Goal: Task Accomplishment & Management: Use online tool/utility

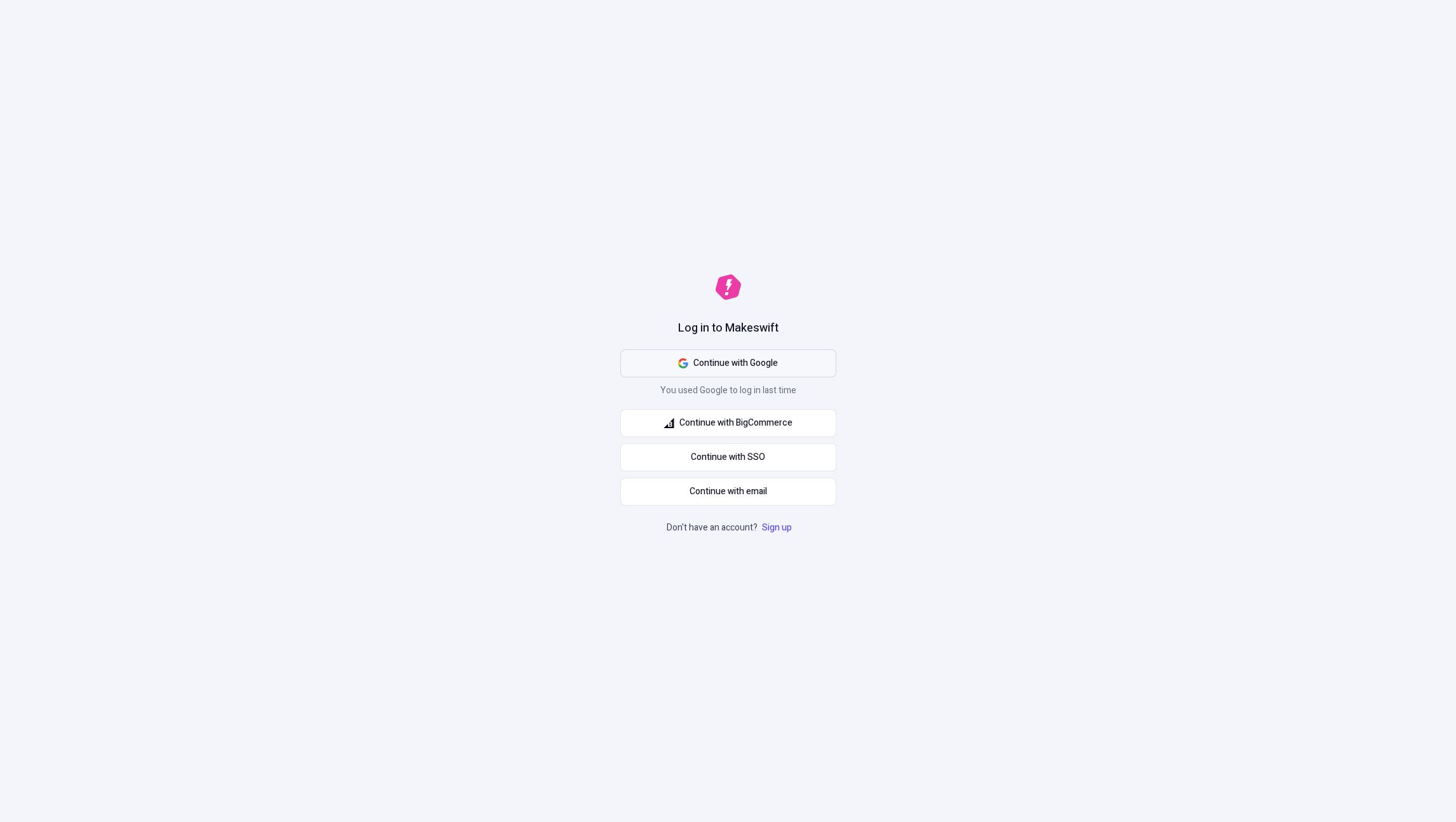
click at [757, 361] on span "Continue with Google" at bounding box center [736, 363] width 85 height 14
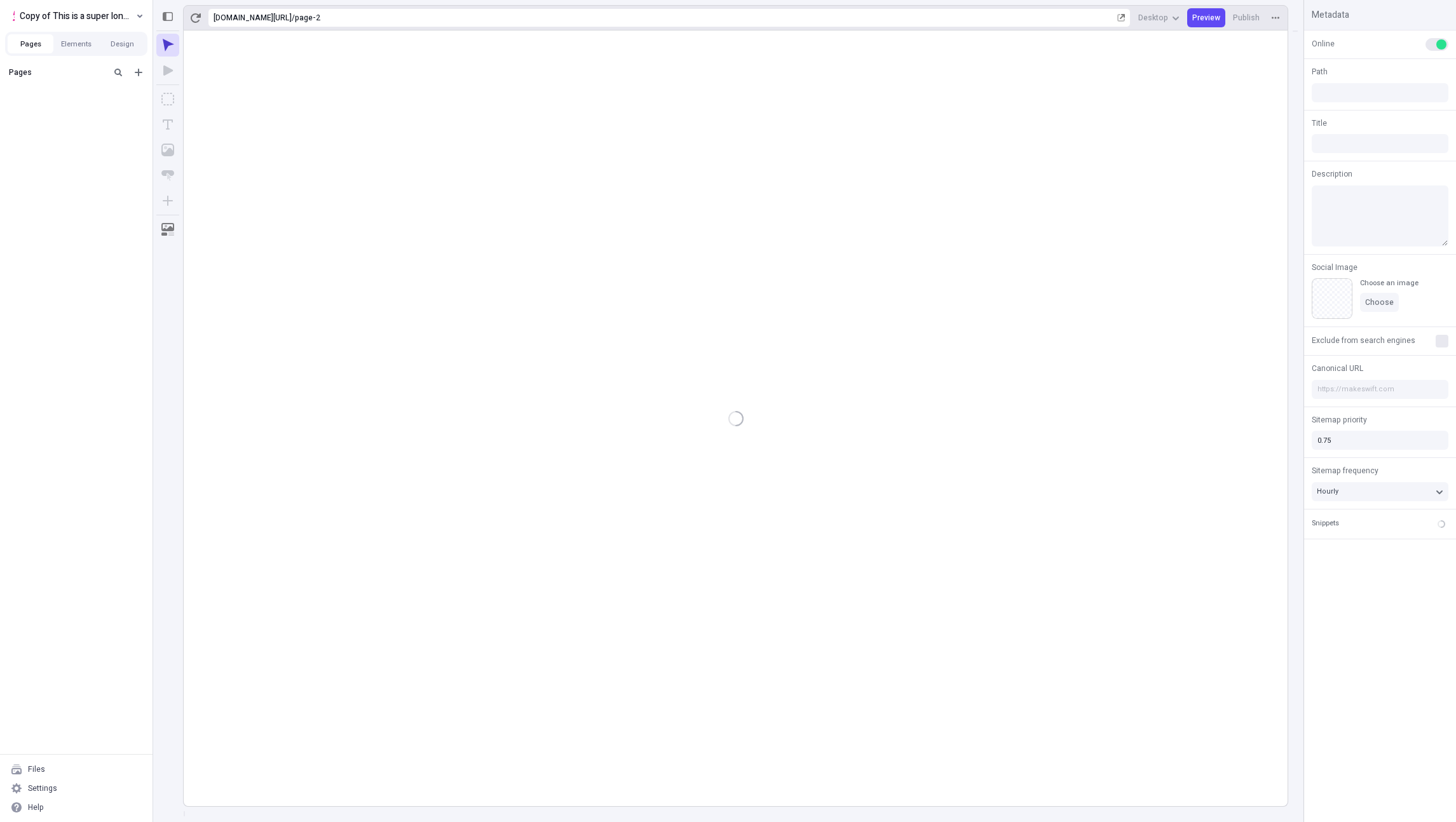
type input "/page-2"
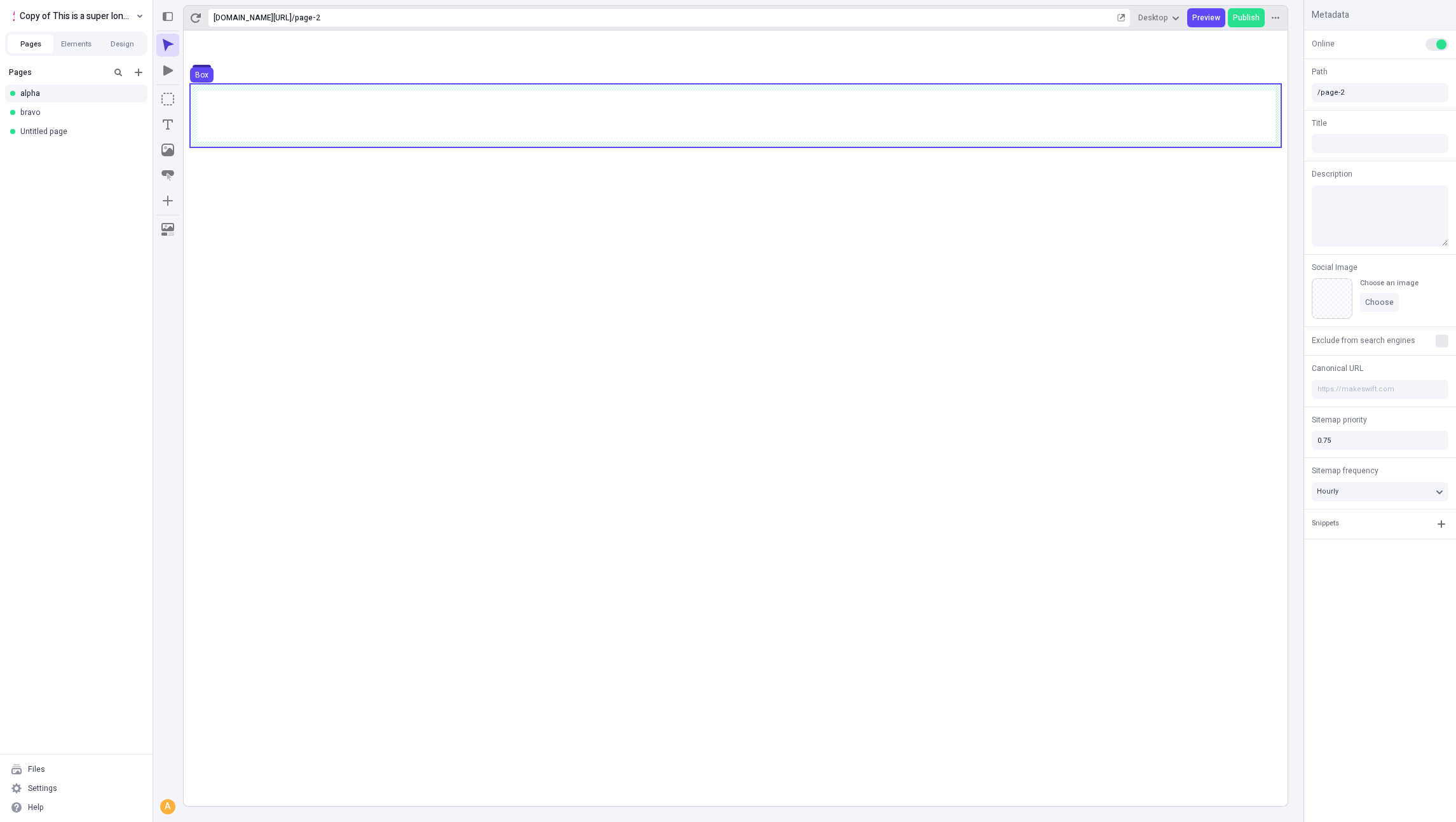
click at [791, 97] on use at bounding box center [735, 115] width 1091 height 63
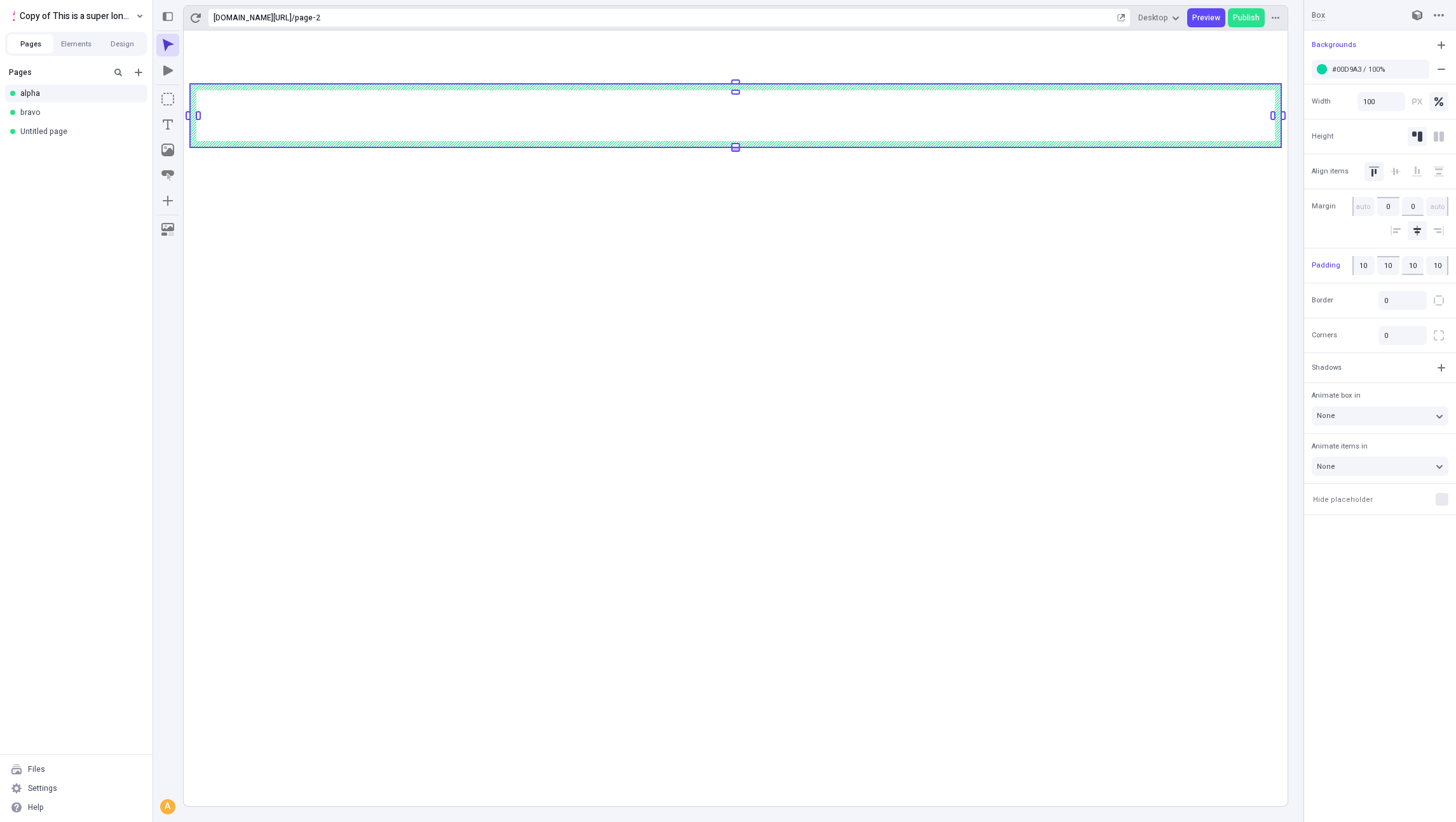
click at [802, 150] on body "Copy of This is a super long name that overflows why would I make this Pages El…" at bounding box center [728, 411] width 1456 height 822
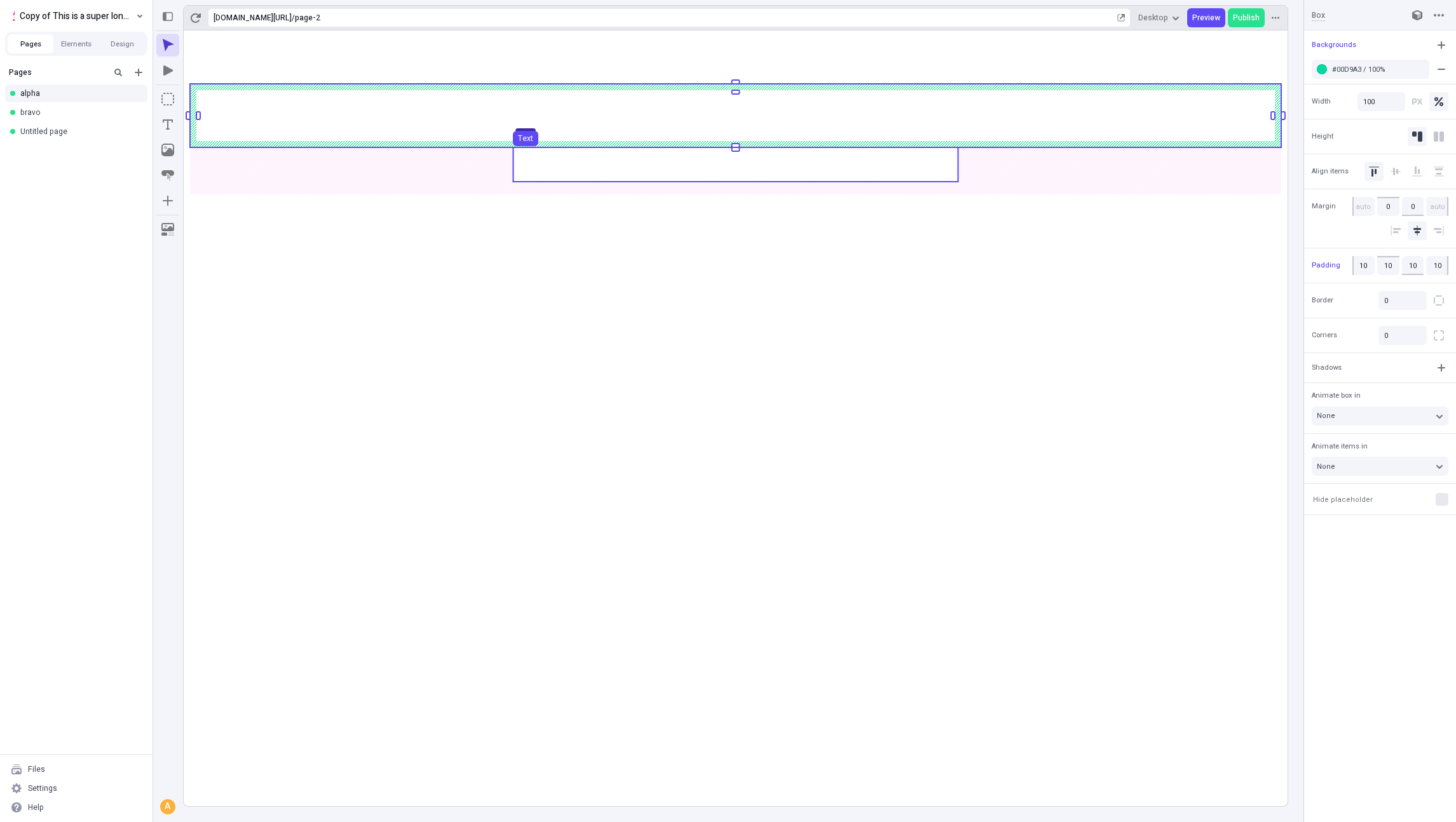
click at [802, 162] on use at bounding box center [735, 164] width 445 height 34
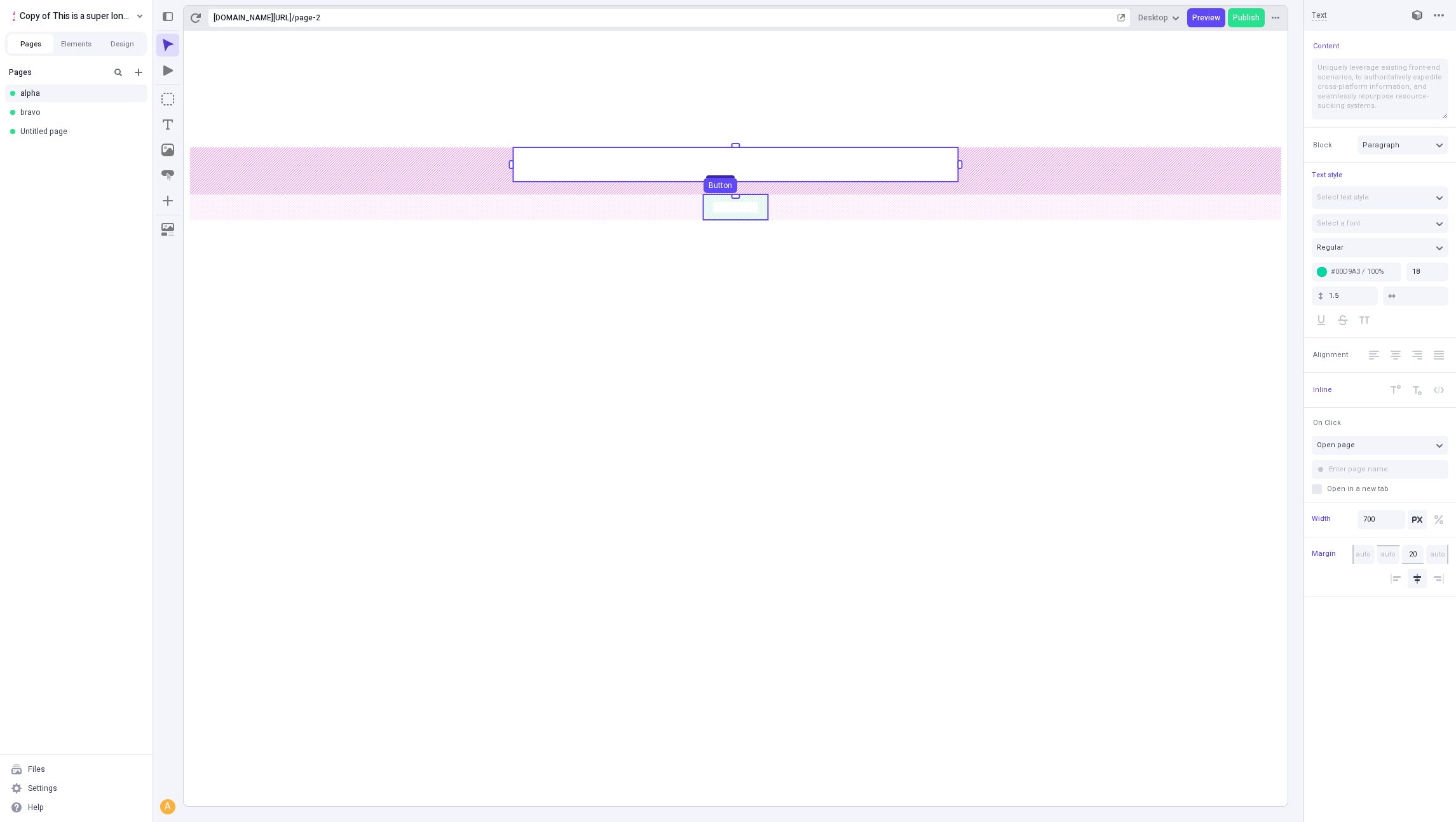
click at [735, 217] on use at bounding box center [736, 207] width 65 height 25
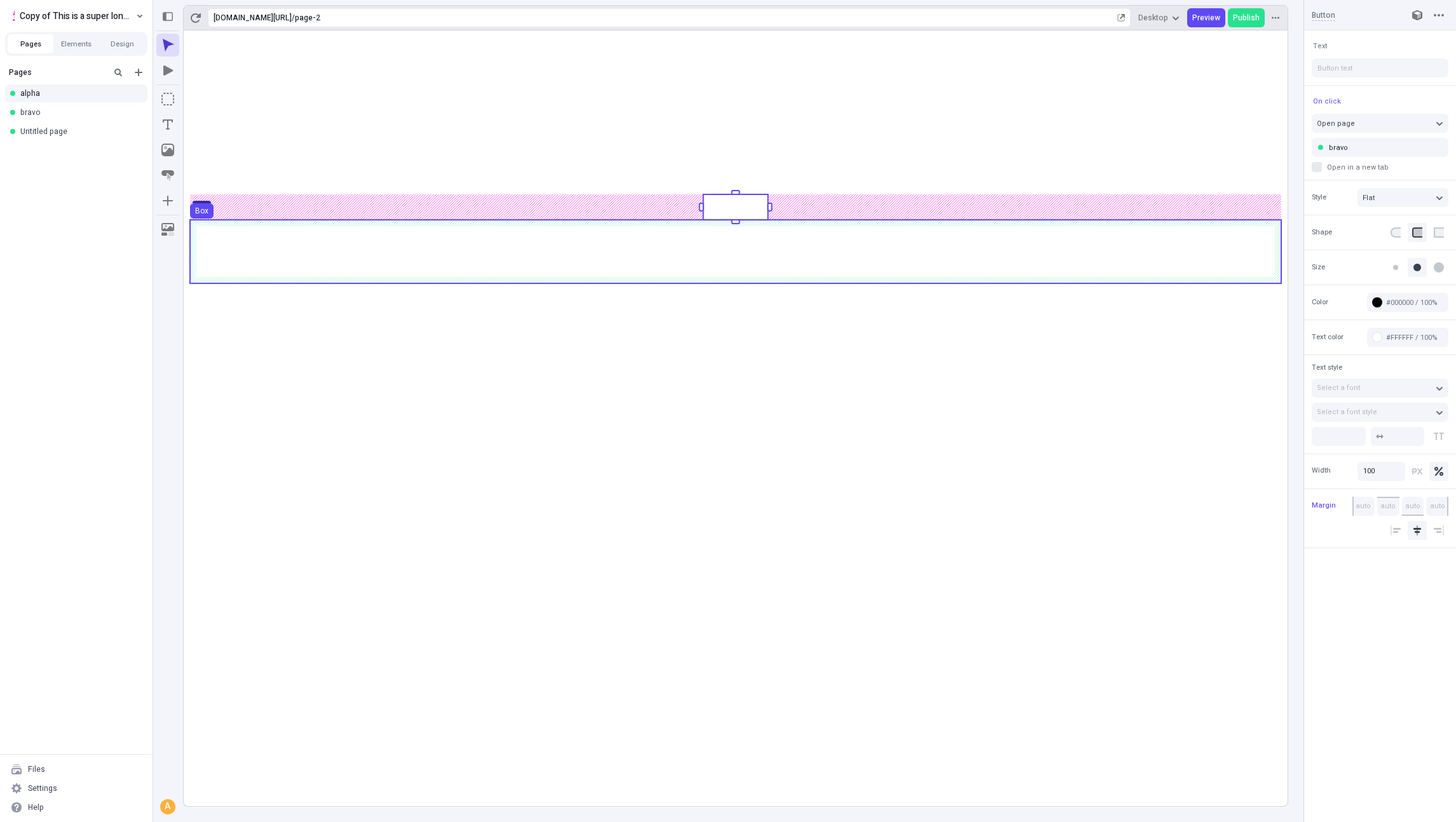
click at [747, 243] on use at bounding box center [735, 252] width 1091 height 63
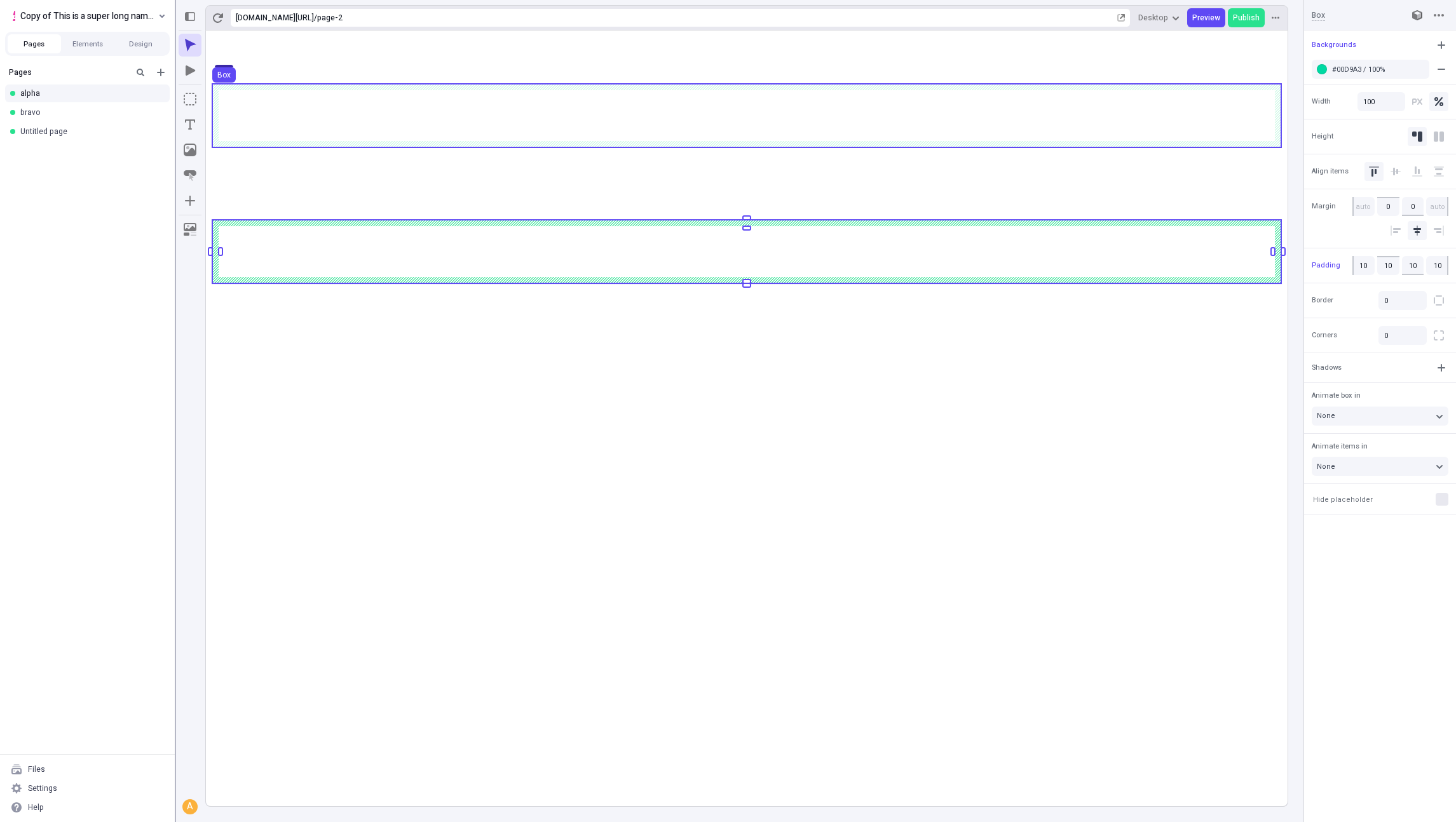
click at [175, 166] on div at bounding box center [174, 411] width 115 height 822
click at [89, 218] on div "Pages alpha bravo Untitled page" at bounding box center [88, 408] width 175 height 693
click at [182, 28] on div at bounding box center [190, 108] width 23 height 207
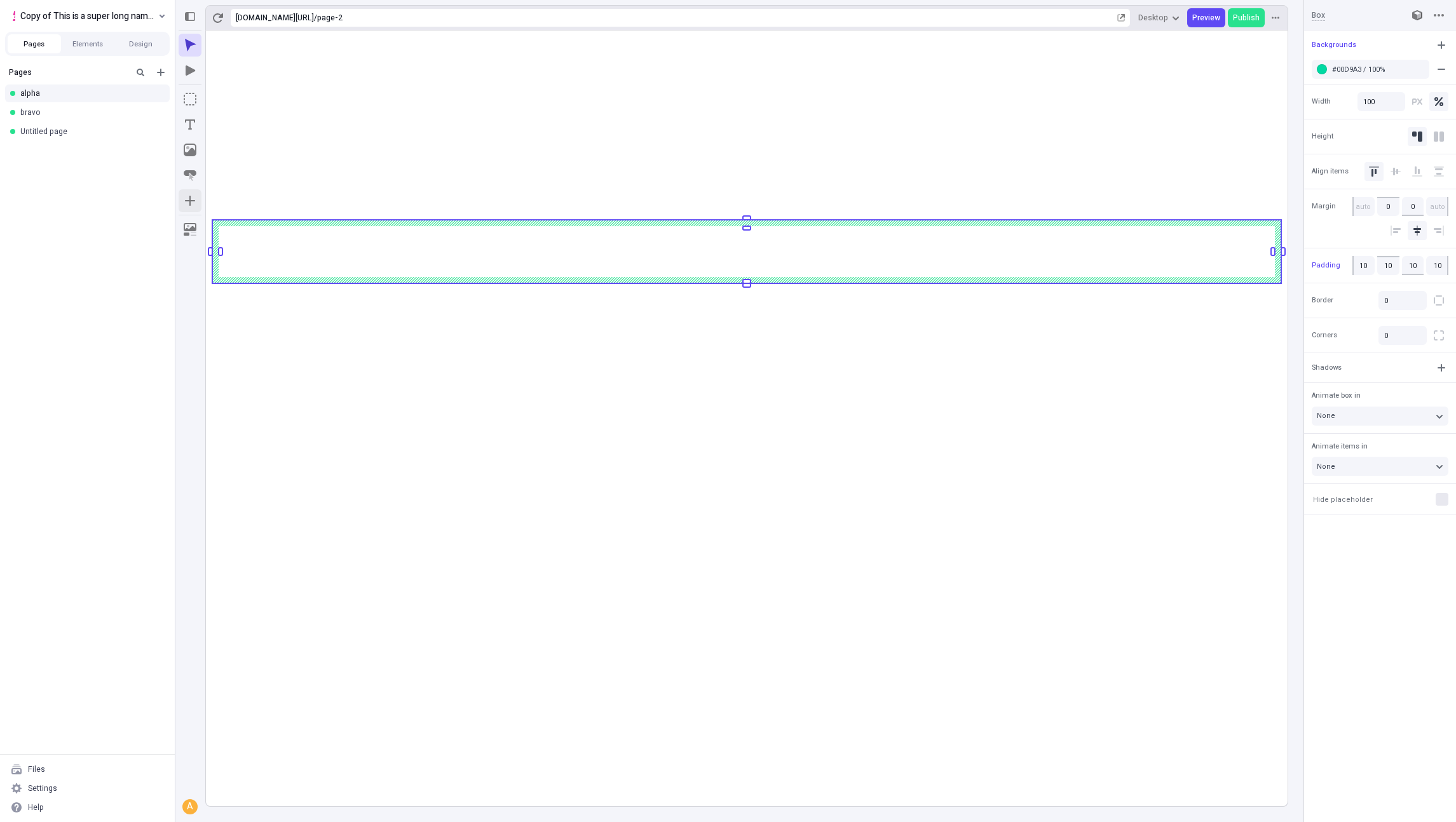
click at [182, 208] on button "button" at bounding box center [190, 200] width 23 height 23
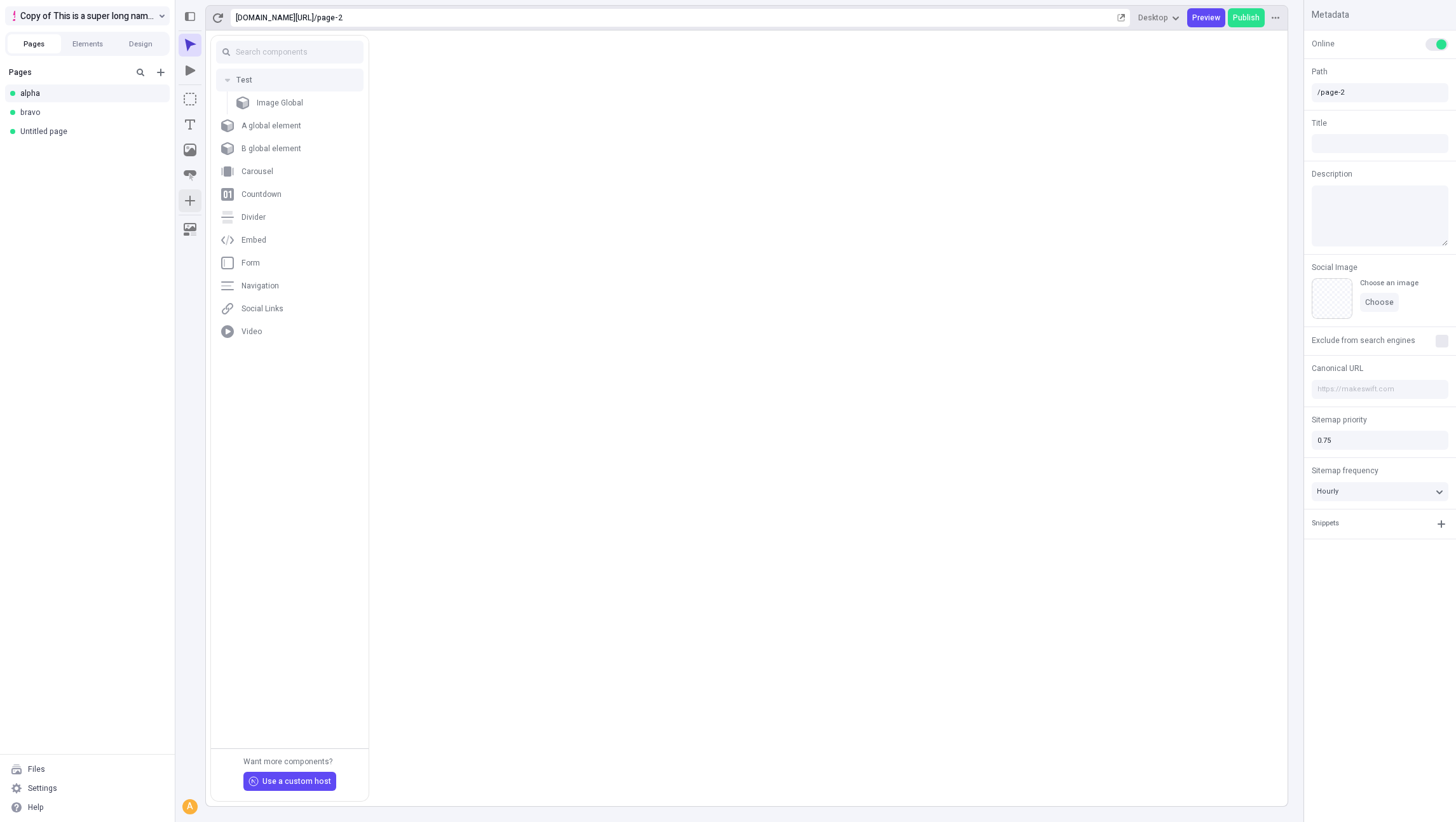
click at [73, 23] on button "Copy of This is a super long name that overflows why would I make this" at bounding box center [88, 15] width 164 height 19
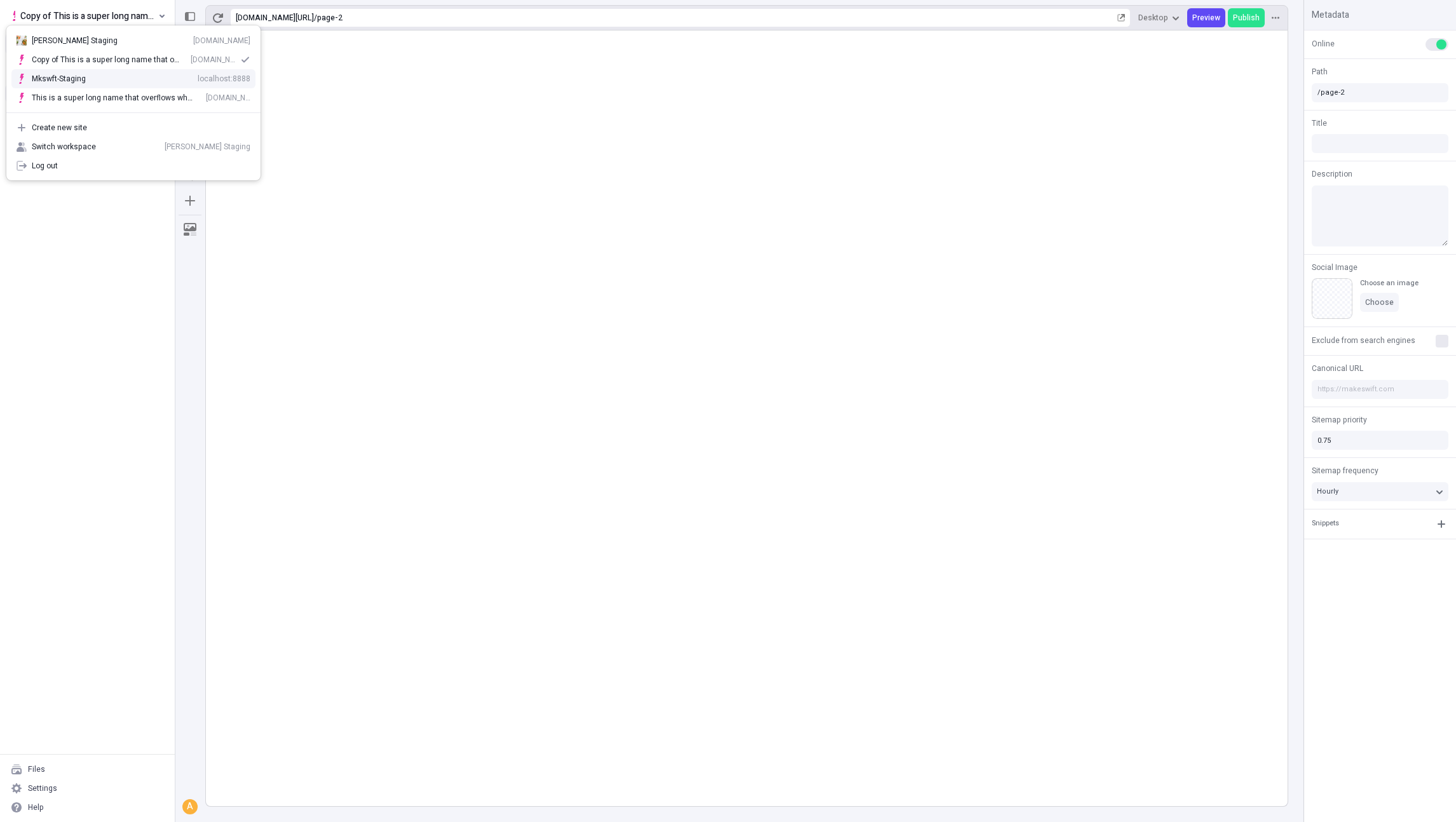
click at [101, 74] on div "Mkswft-Staging localhost:8888" at bounding box center [141, 79] width 218 height 10
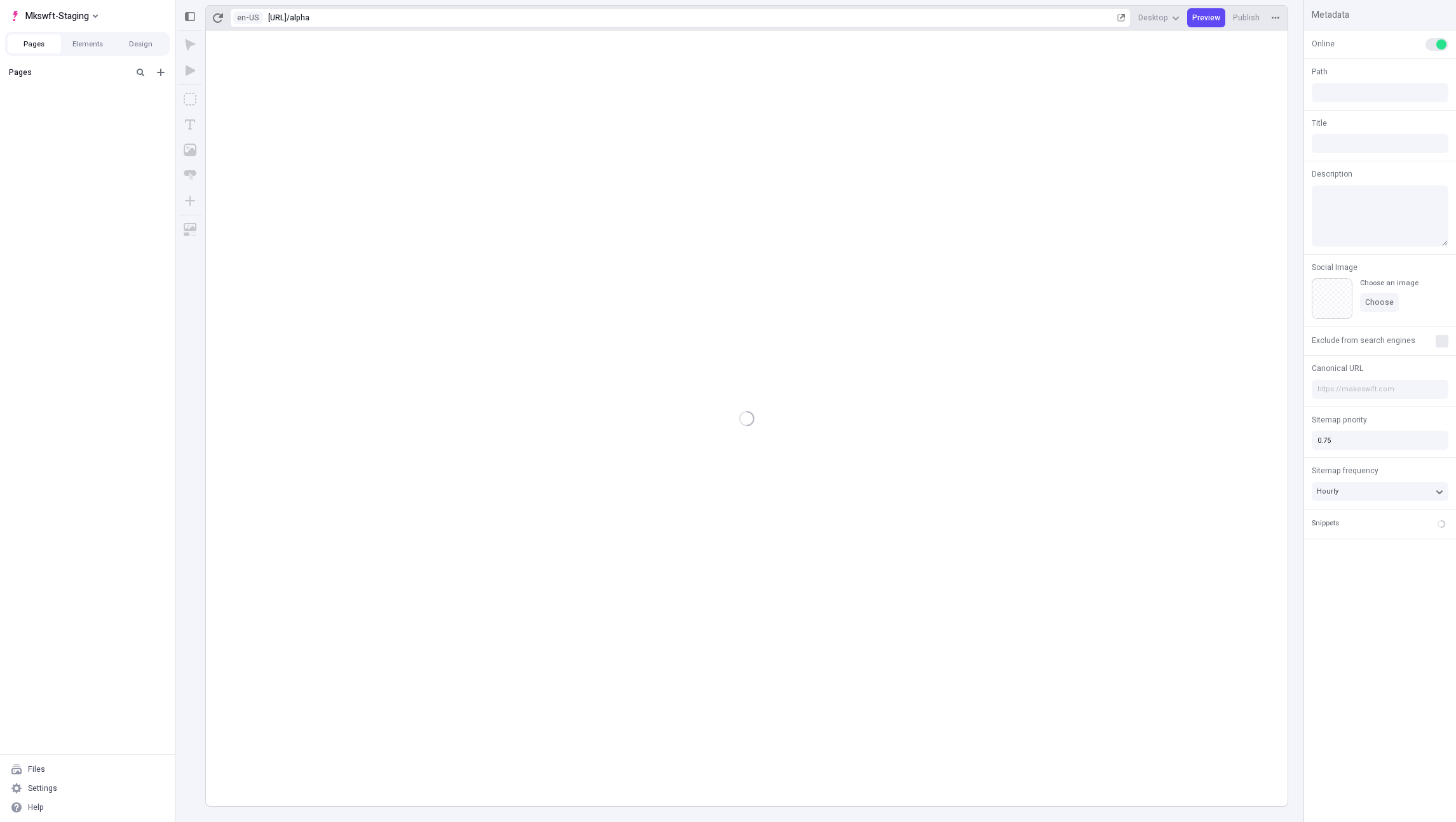
type input "Alpha"
type input "/alpha"
click at [186, 200] on button "button" at bounding box center [190, 200] width 23 height 23
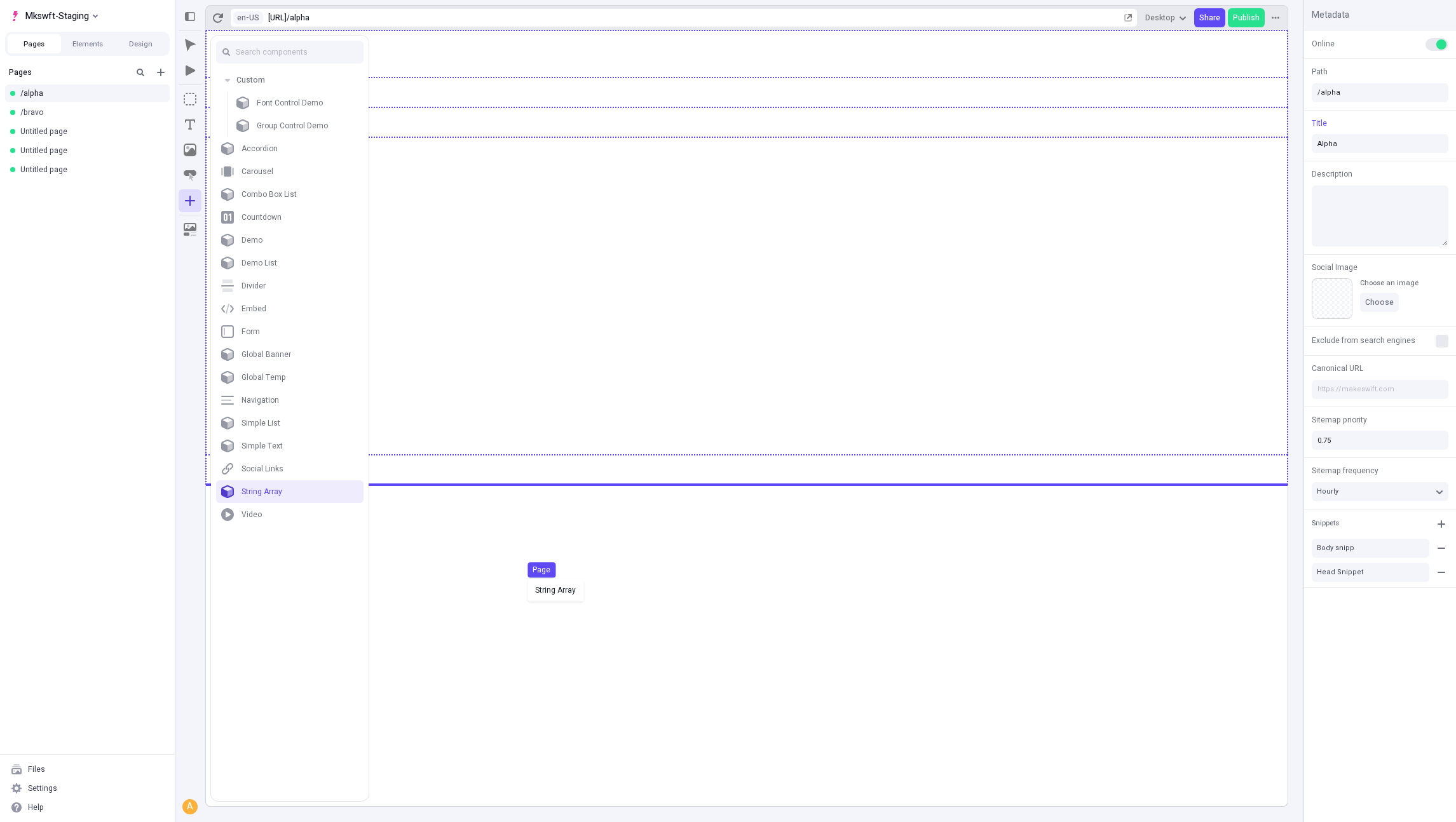
click at [524, 577] on body "Mkswft-Staging Pages Elements Design Pages /alpha /bravo Untitled page Untitled…" at bounding box center [728, 411] width 1456 height 822
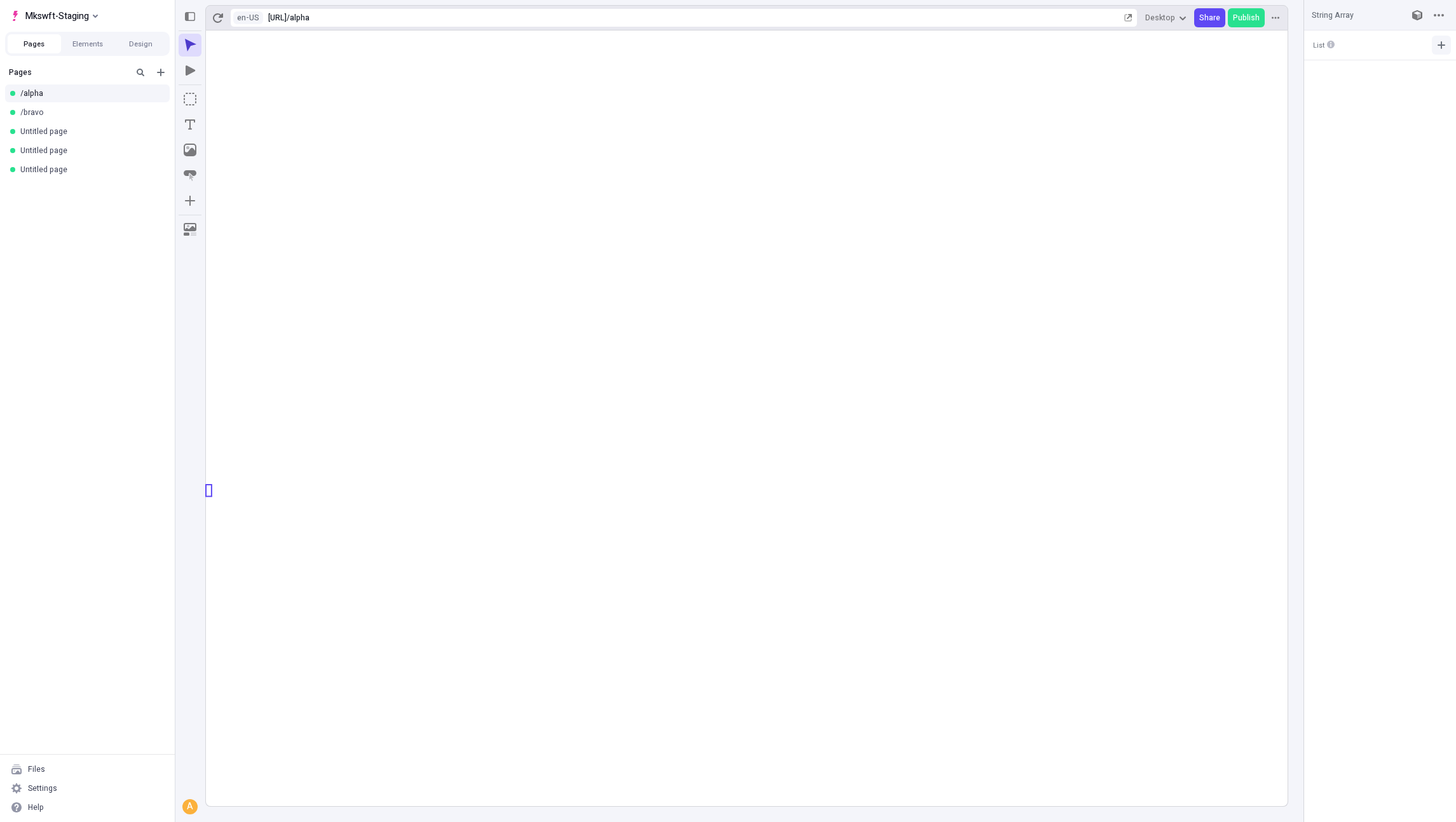
click at [1437, 49] on icon "button" at bounding box center [1441, 44] width 10 height 10
click at [1391, 65] on div "Untitled" at bounding box center [1364, 69] width 95 height 10
click at [1291, 74] on icon "button" at bounding box center [1294, 74] width 7 height 7
click at [1254, 97] on div "Untitled" at bounding box center [1217, 98] width 96 height 10
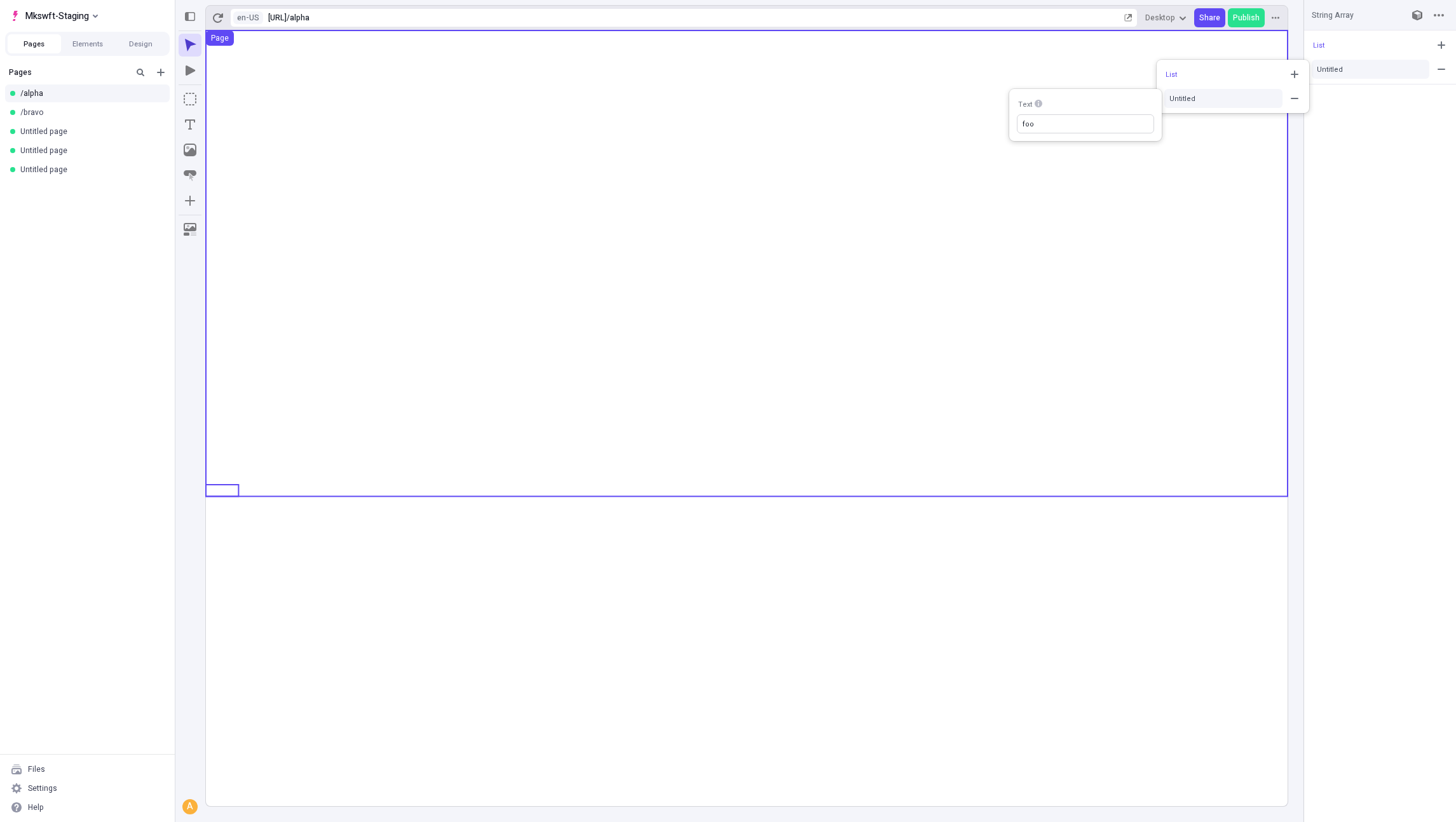
click at [1072, 124] on input "foo" at bounding box center [1085, 124] width 137 height 19
type input "foooo"
click at [1438, 38] on button "button" at bounding box center [1441, 44] width 19 height 19
click at [1359, 96] on div "Untitled" at bounding box center [1364, 94] width 95 height 10
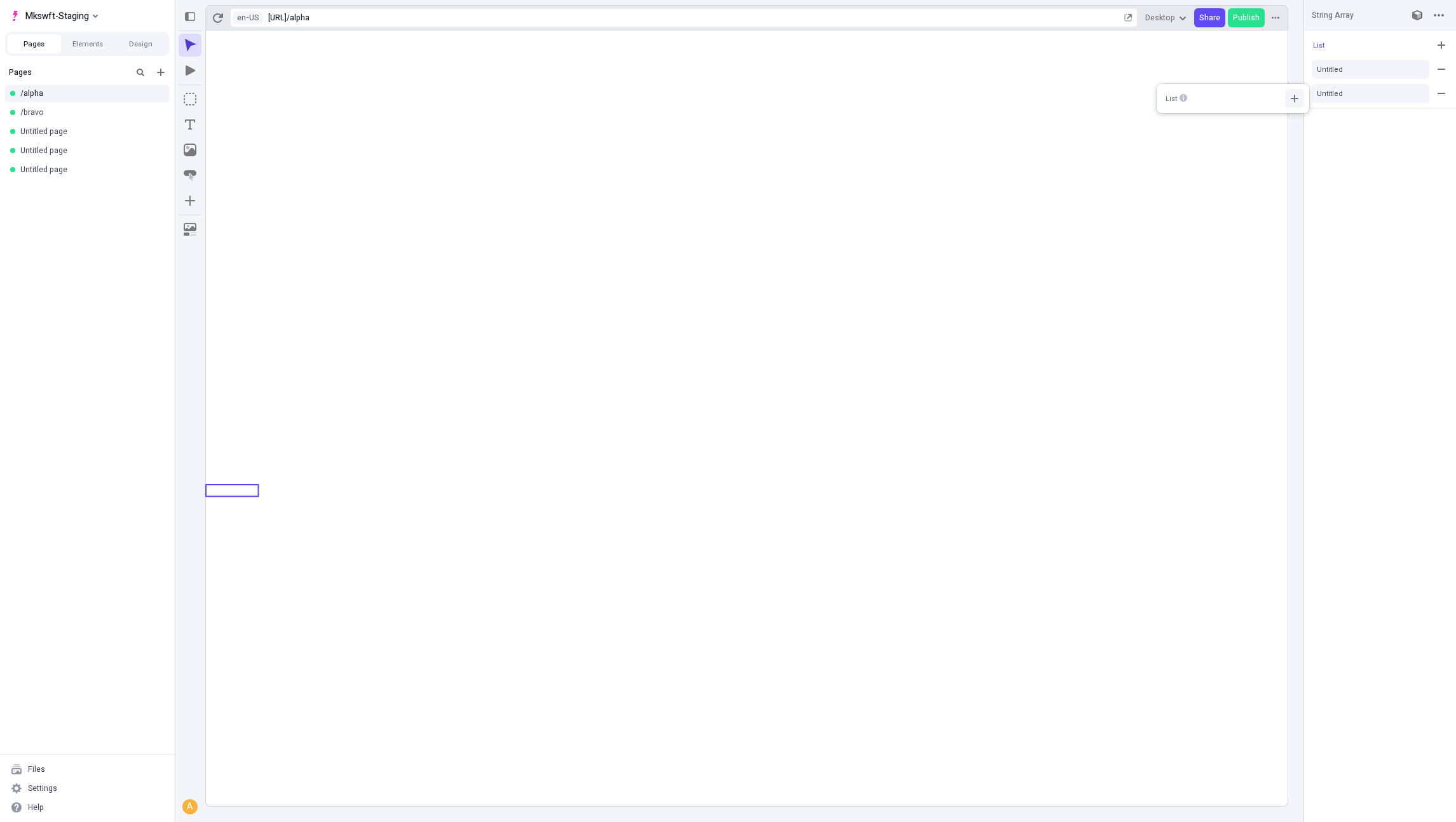
click at [1289, 105] on button "button" at bounding box center [1294, 98] width 19 height 19
click at [1205, 134] on div "List Untitled" at bounding box center [1232, 110] width 153 height 53
click at [1204, 128] on button "Untitled" at bounding box center [1223, 122] width 118 height 19
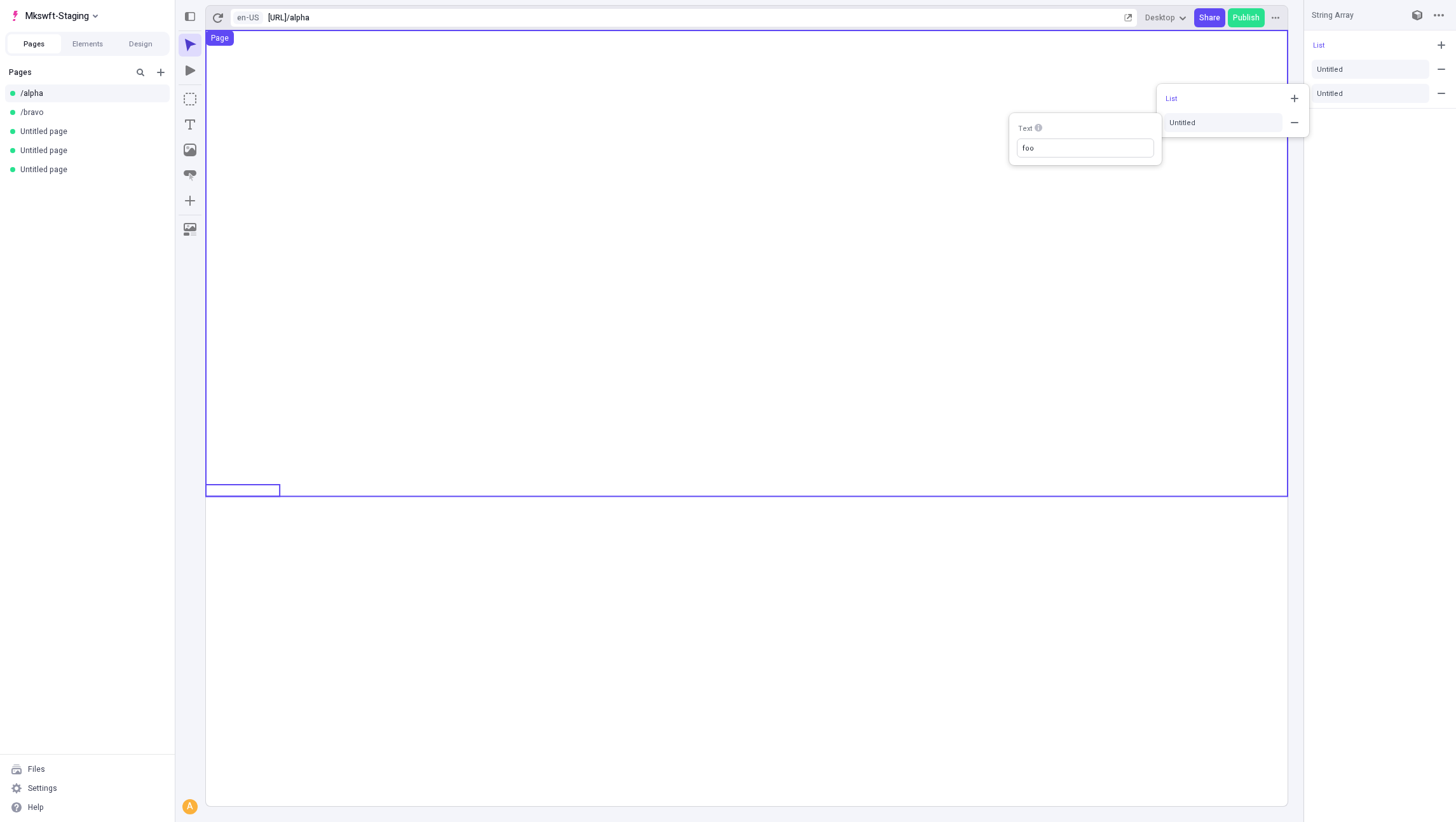
click at [1090, 155] on input "foo" at bounding box center [1085, 147] width 137 height 19
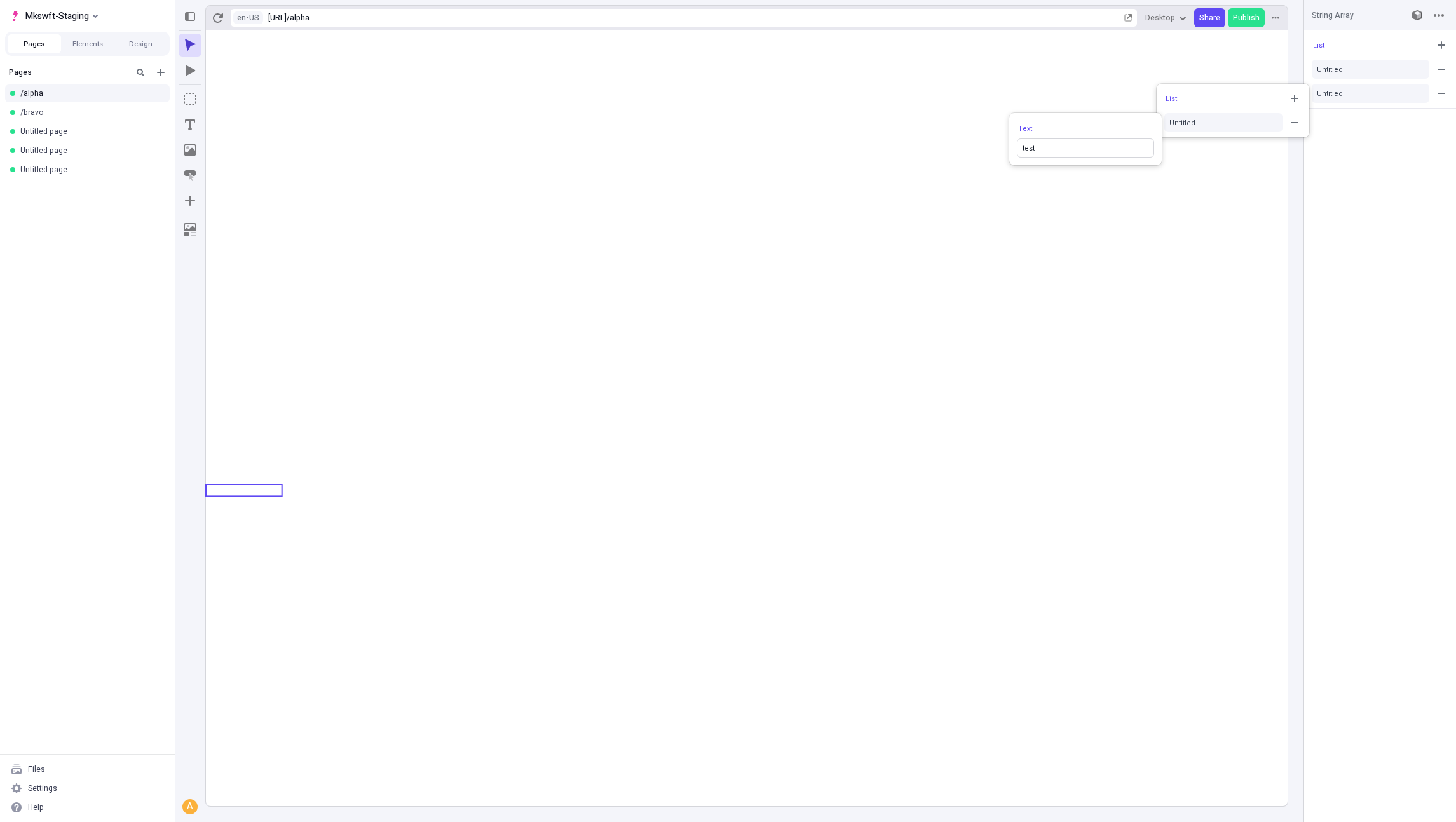
type input "test"
click at [1366, 166] on div "List Untitled Untitled" at bounding box center [1379, 426] width 152 height 791
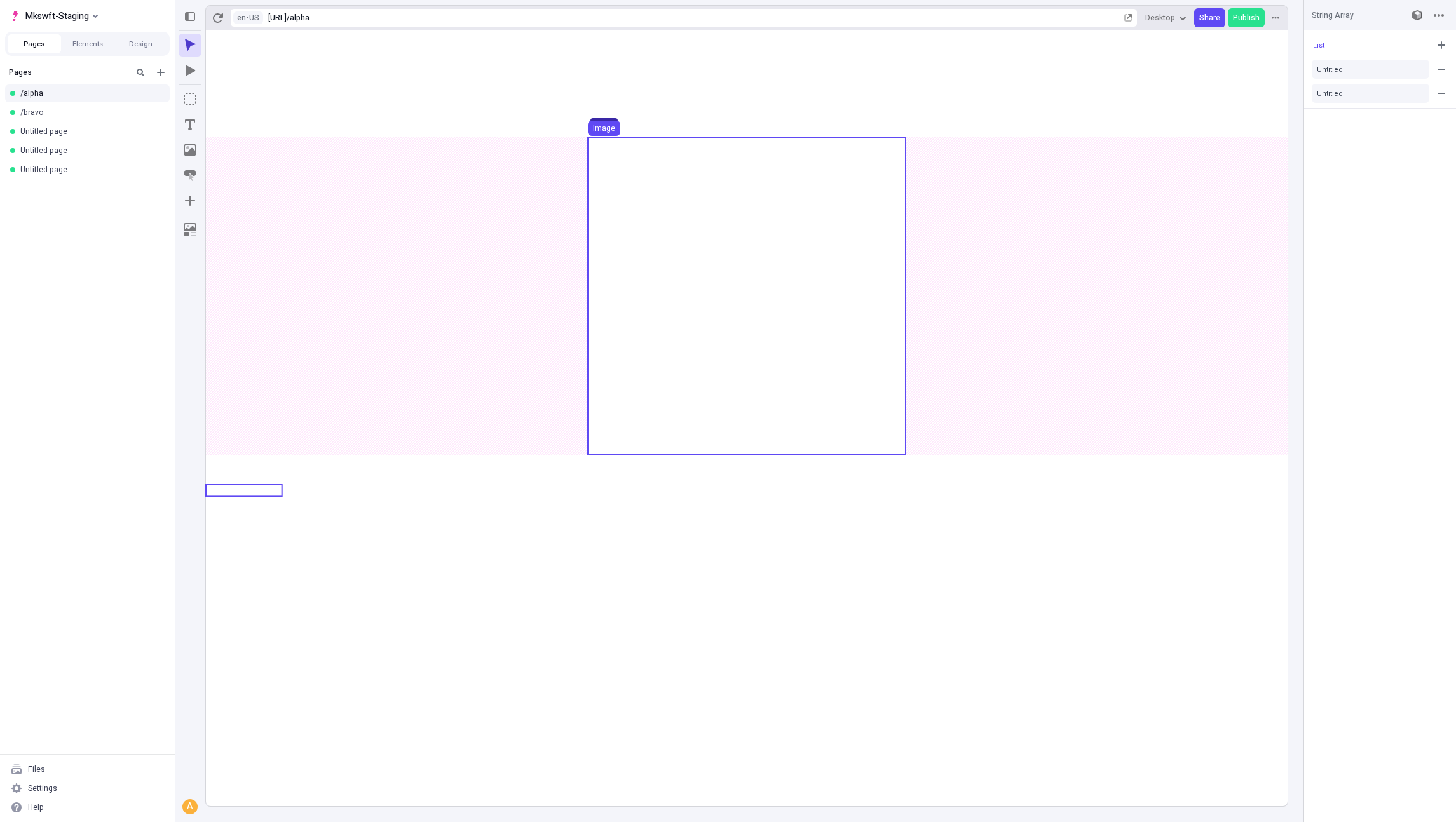
click at [665, 204] on use at bounding box center [747, 296] width 318 height 318
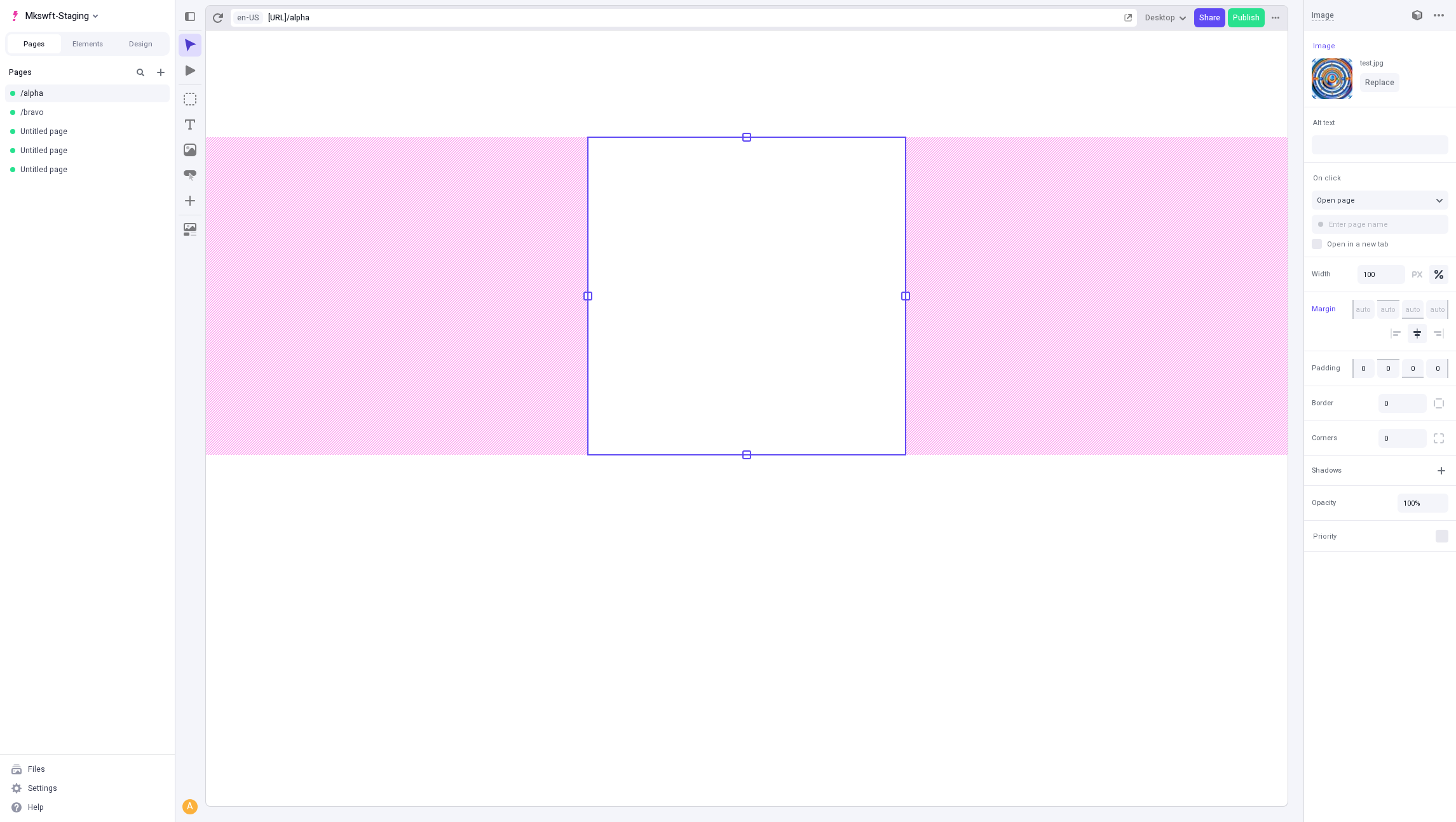
click at [242, 500] on rect at bounding box center [747, 418] width 1081 height 775
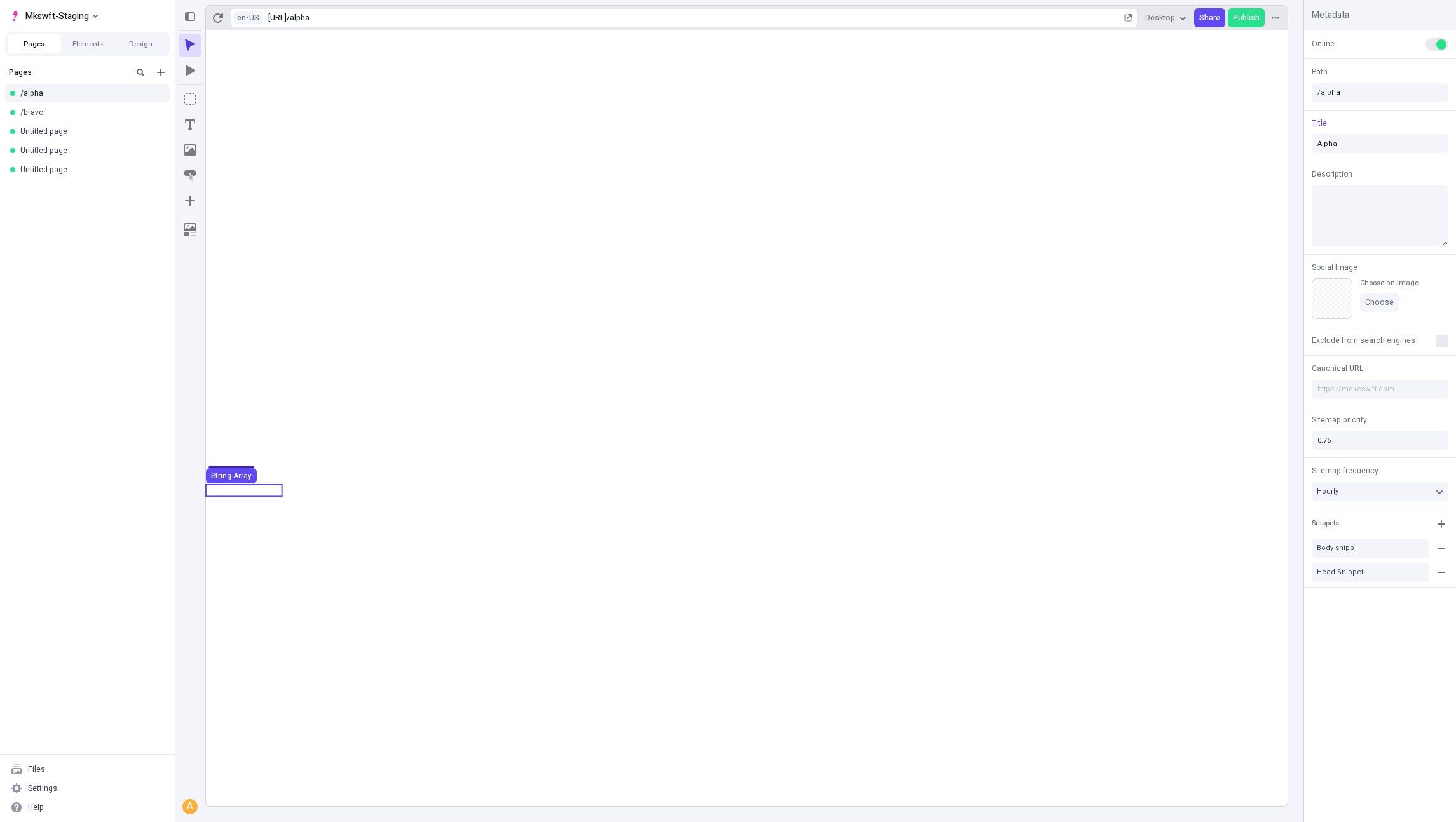
click at [244, 493] on use at bounding box center [244, 490] width 76 height 12
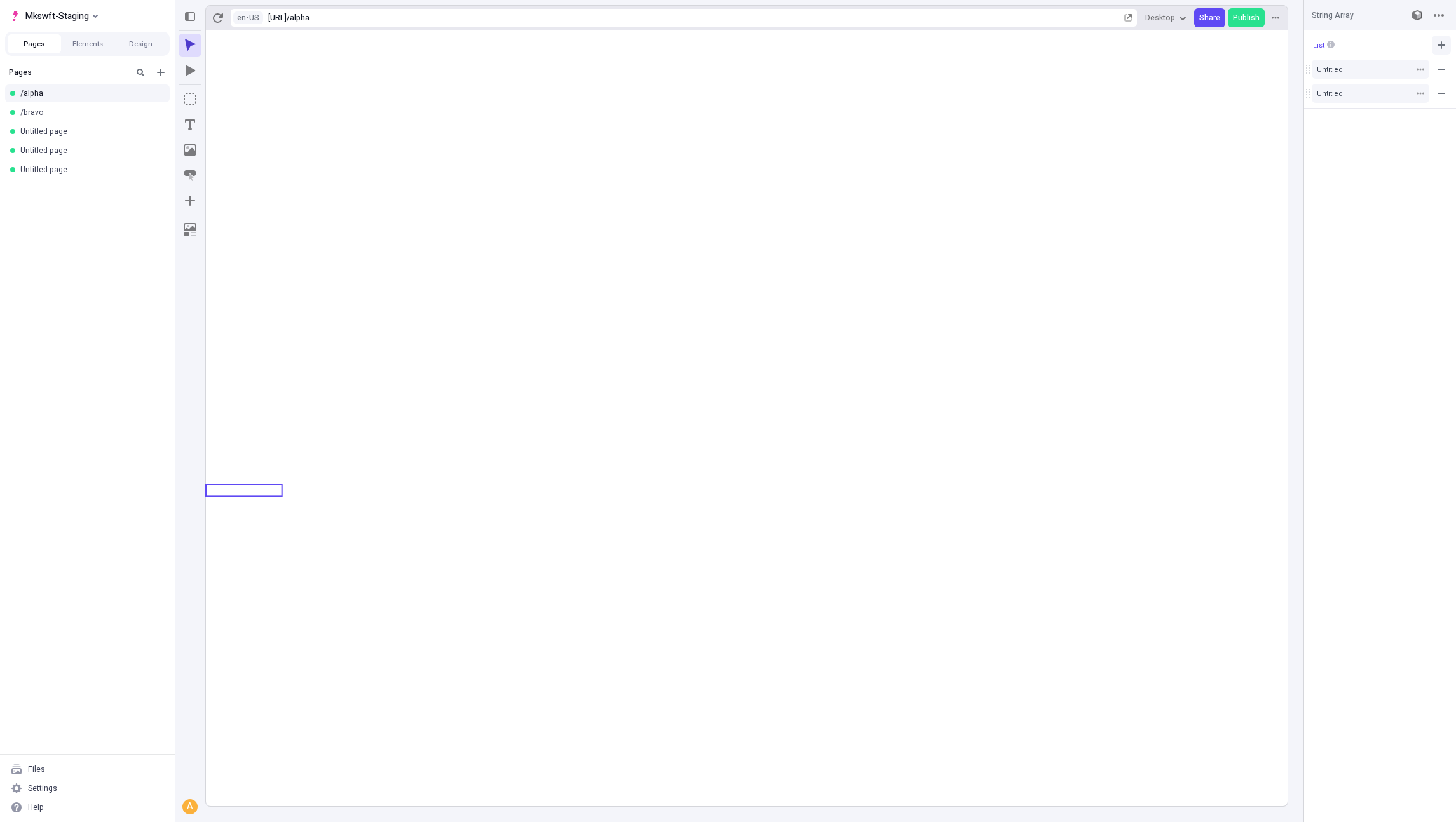
click at [1441, 44] on icon "button" at bounding box center [1441, 45] width 7 height 7
click at [1351, 128] on div "List Untitled Untitled Untitled" at bounding box center [1379, 81] width 152 height 102
click at [1349, 121] on div "Untitled" at bounding box center [1364, 117] width 95 height 10
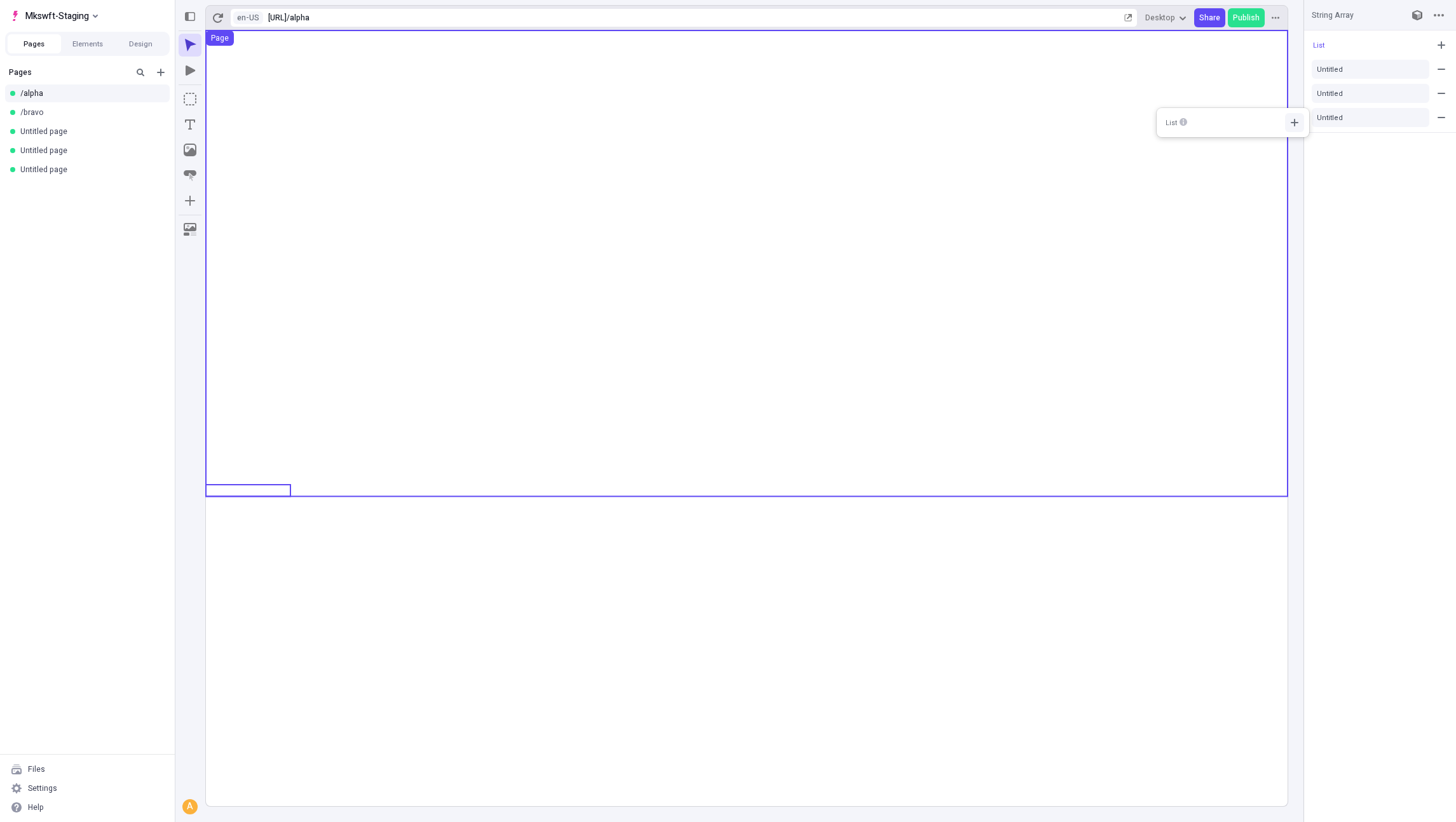
click at [1295, 124] on icon "button" at bounding box center [1294, 122] width 10 height 10
click at [1219, 146] on div "Untitled" at bounding box center [1217, 147] width 96 height 10
click at [1080, 177] on input "foo" at bounding box center [1085, 171] width 137 height 19
click at [1079, 177] on input "foo" at bounding box center [1085, 171] width 137 height 19
type input "kkkk"
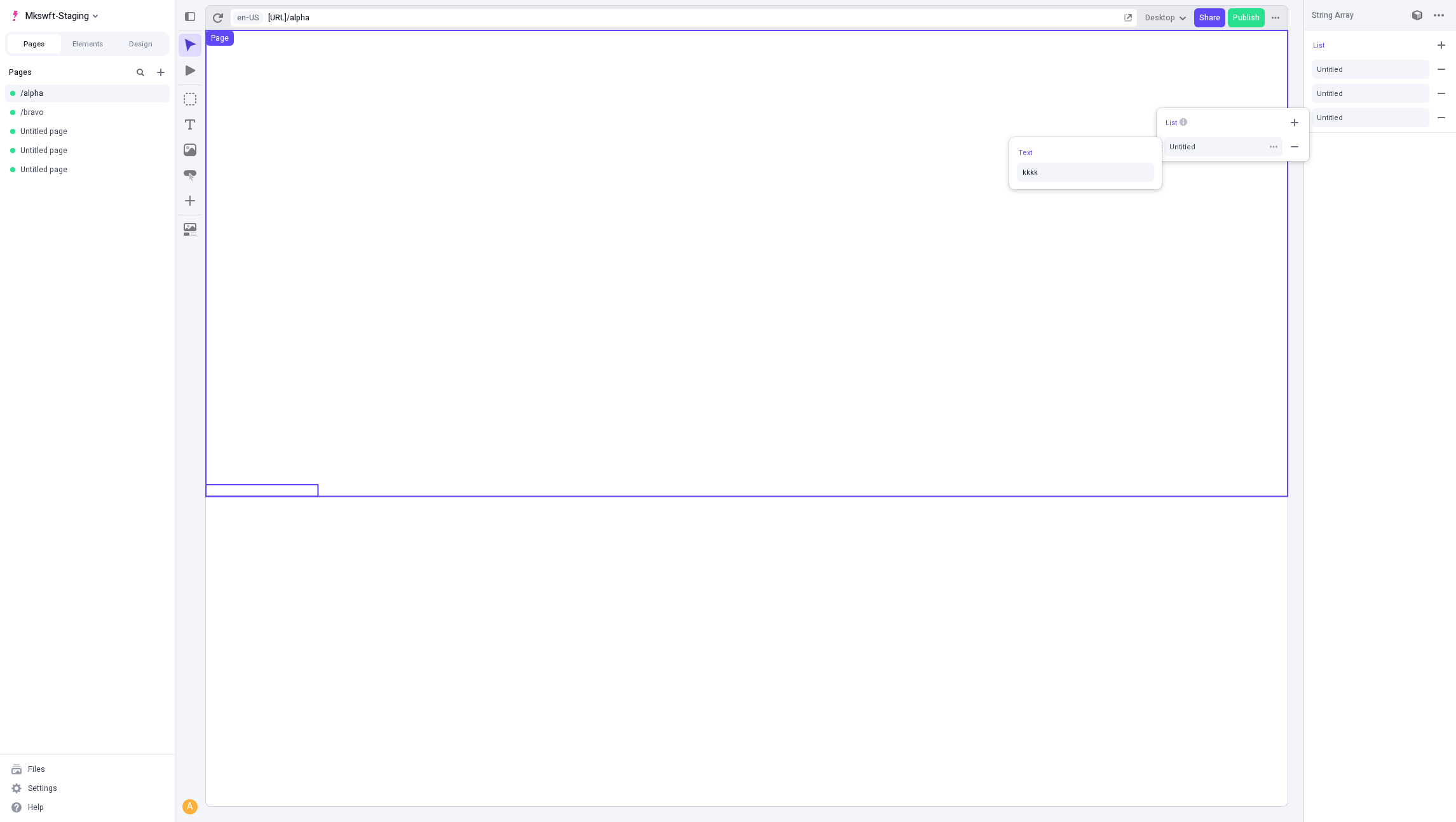
click at [1240, 124] on div "List" at bounding box center [1232, 122] width 153 height 19
click at [1386, 169] on div "List Untitled Untitled Untitled" at bounding box center [1379, 426] width 152 height 791
drag, startPoint x: 1308, startPoint y: 115, endPoint x: 1304, endPoint y: 78, distance: 37.2
click at [1304, 78] on body "Mkswft-Staging Pages Elements Design Pages /alpha /bravo Untitled page Untitled…" at bounding box center [728, 411] width 1456 height 822
drag, startPoint x: 1309, startPoint y: 62, endPoint x: 1309, endPoint y: 93, distance: 31.0
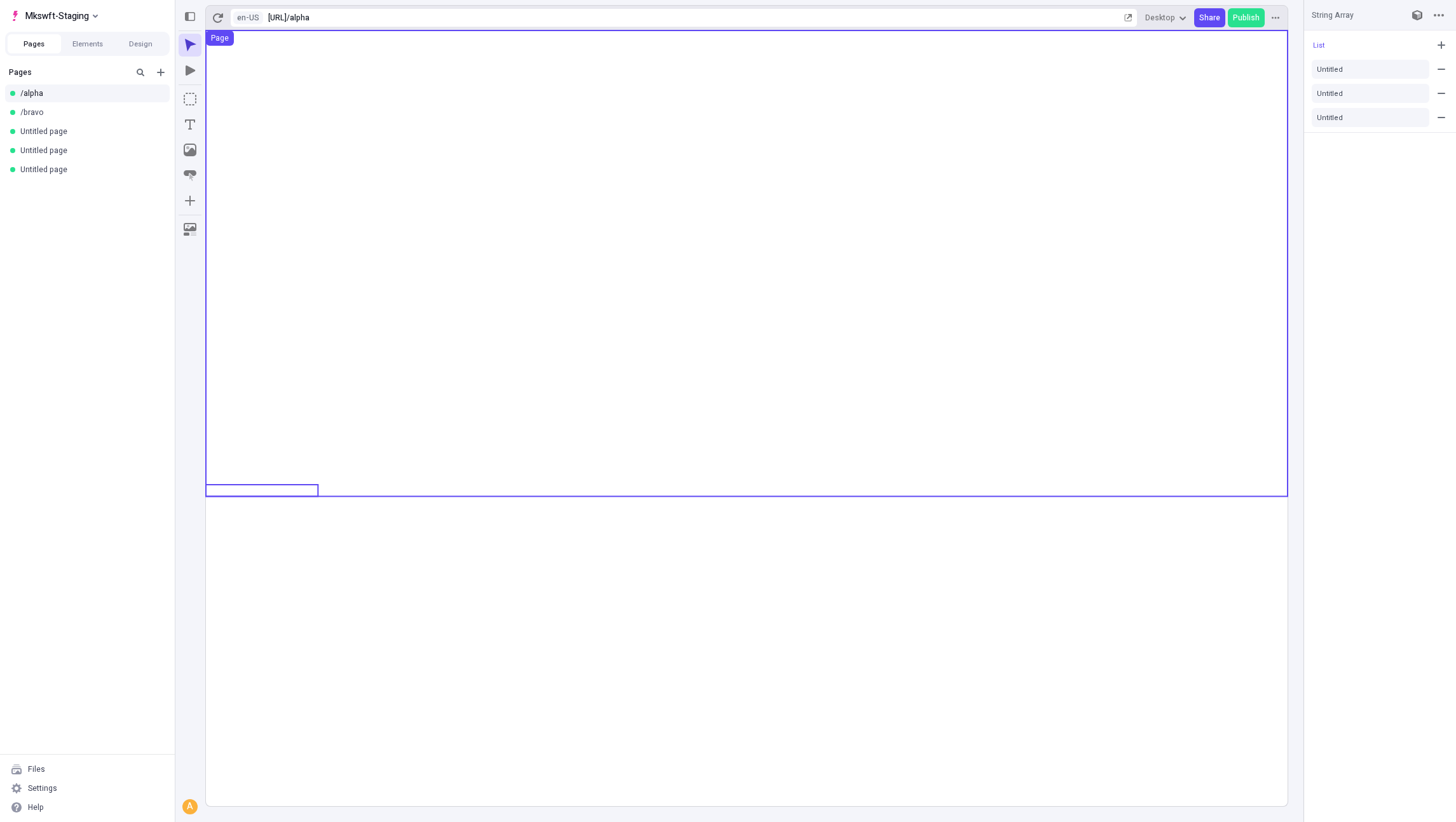
click at [1303, 252] on div "List Untitled Untitled Untitled" at bounding box center [1379, 426] width 152 height 791
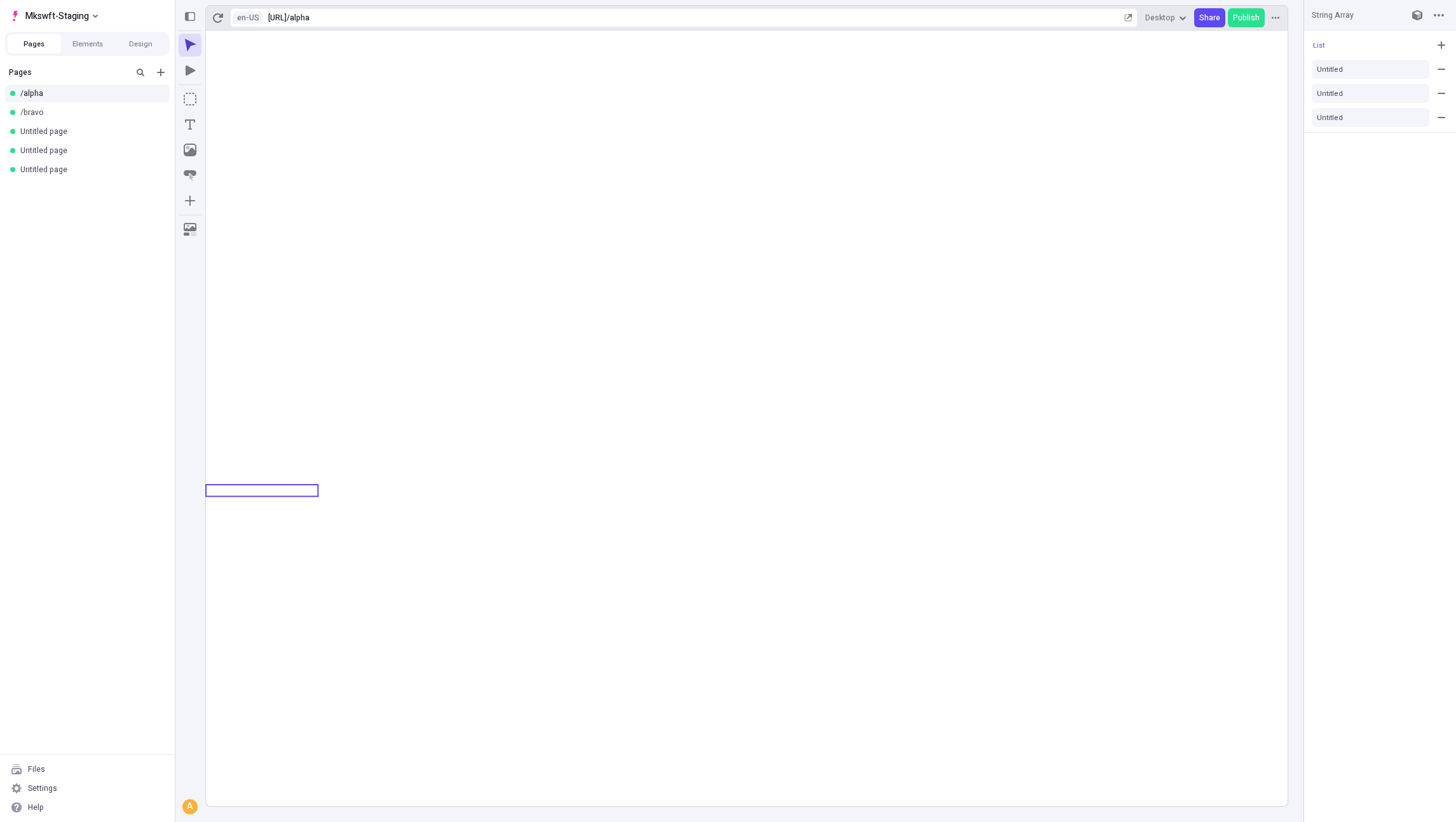
click at [338, 522] on rect at bounding box center [747, 418] width 1081 height 775
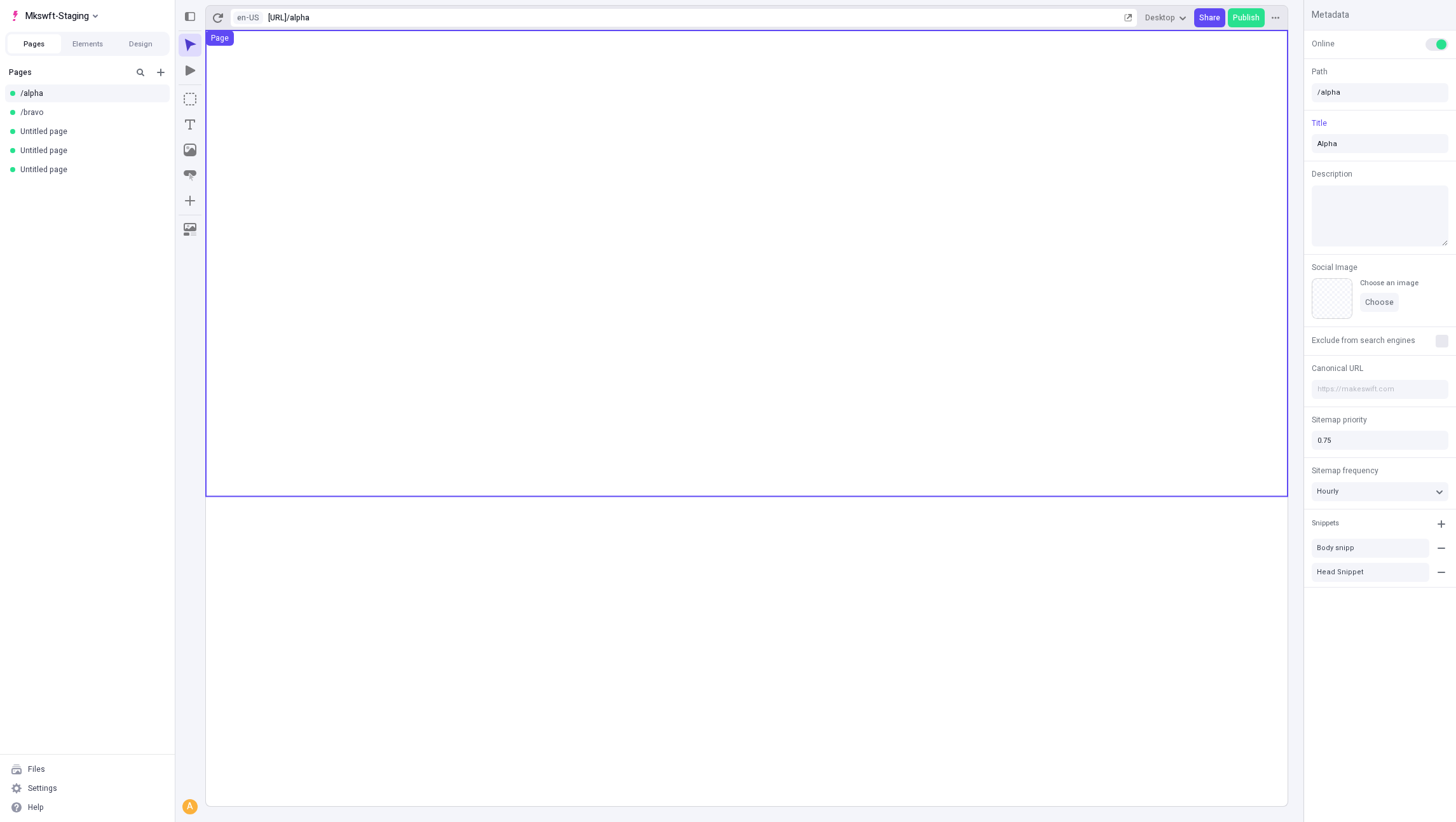
click at [267, 484] on use at bounding box center [747, 263] width 1081 height 466
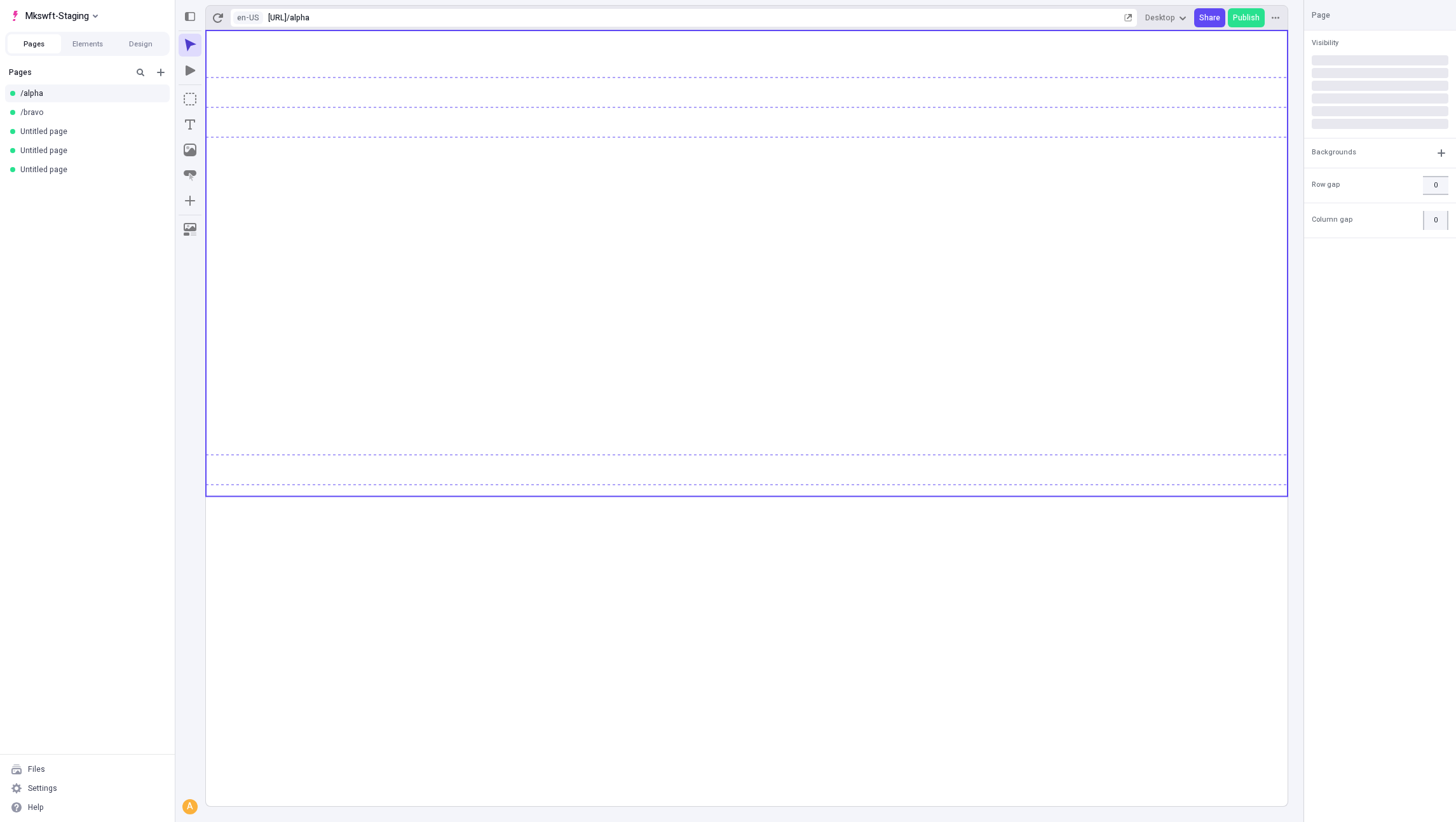
click at [274, 515] on rect at bounding box center [747, 418] width 1081 height 775
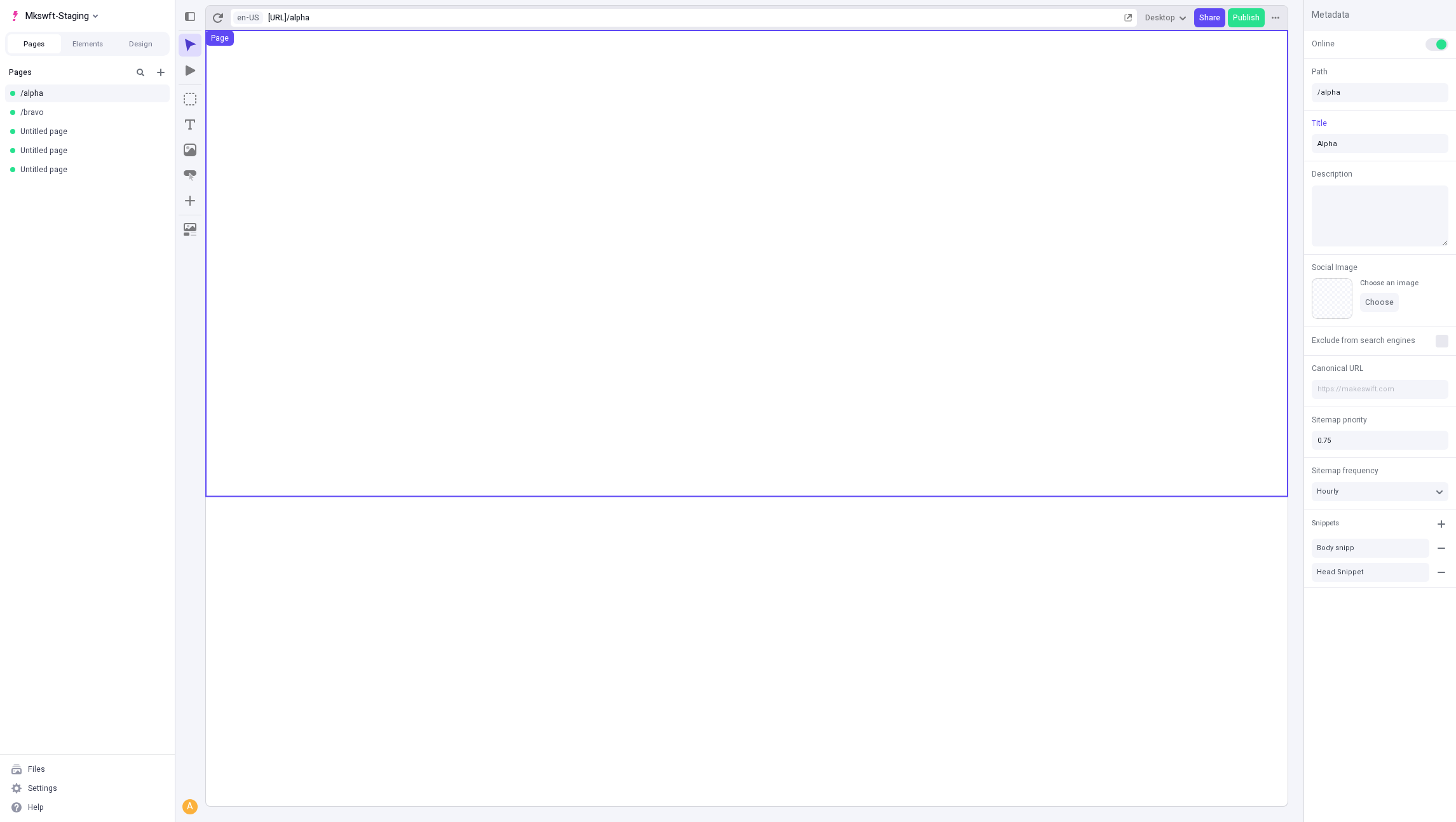
click at [270, 482] on use at bounding box center [747, 263] width 1081 height 466
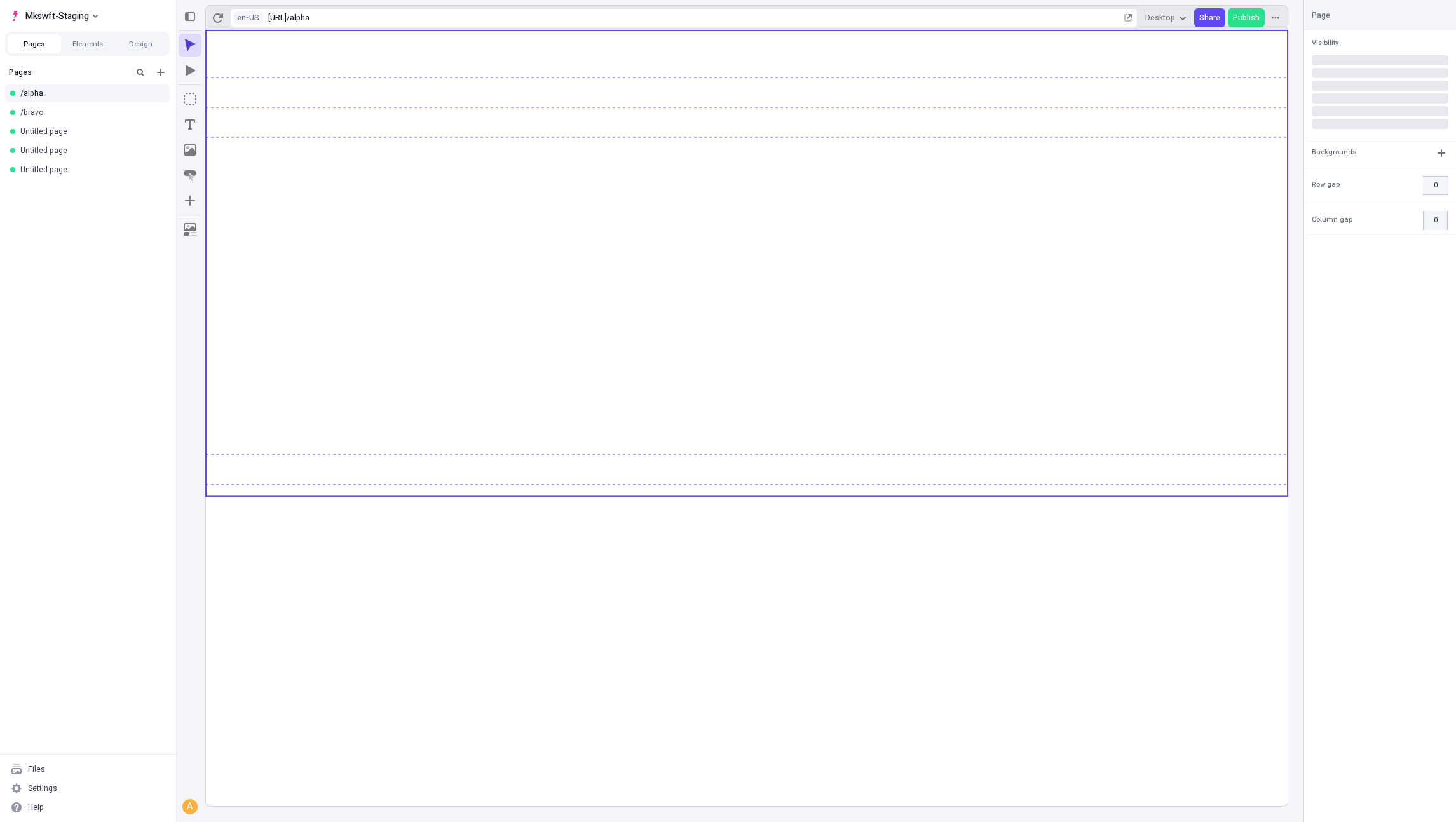
click at [275, 500] on rect at bounding box center [747, 418] width 1081 height 775
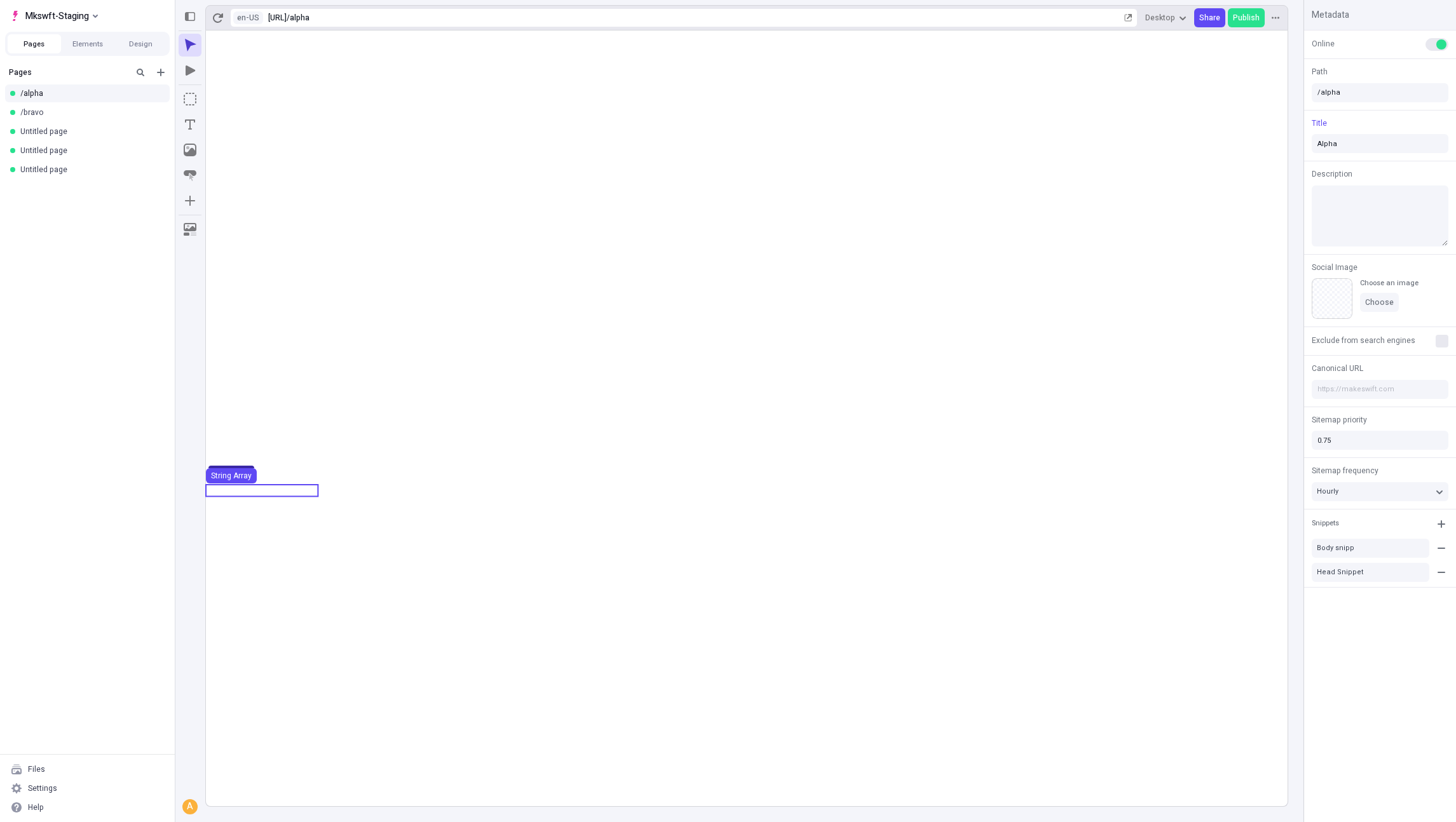
click at [275, 493] on use at bounding box center [262, 490] width 112 height 12
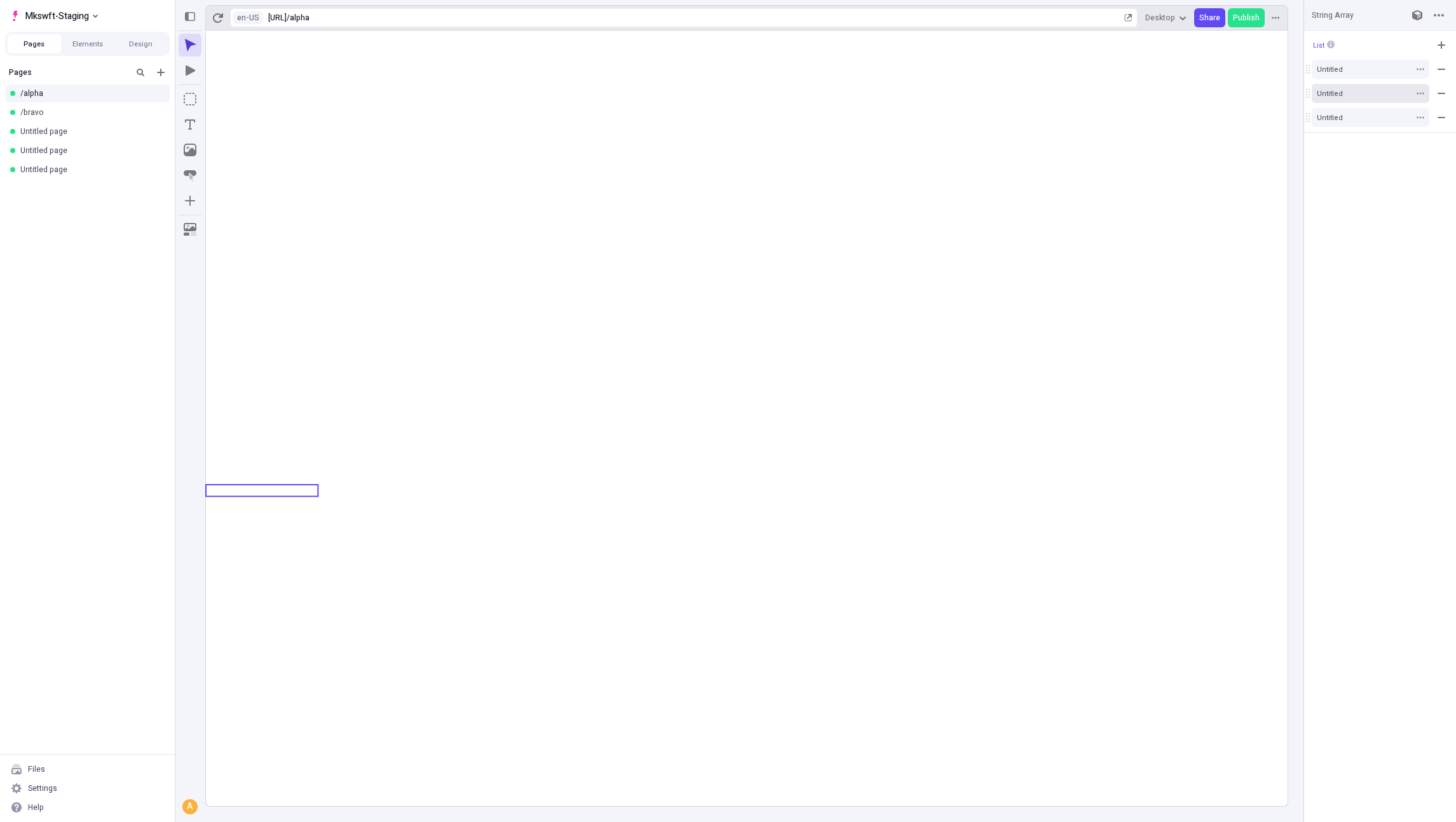
click at [1362, 91] on div "Untitled" at bounding box center [1364, 94] width 95 height 10
click at [1417, 95] on icon "button" at bounding box center [1420, 93] width 7 height 7
click at [1359, 117] on div "Untitled" at bounding box center [1364, 117] width 95 height 10
click at [1442, 119] on icon "button" at bounding box center [1441, 117] width 10 height 10
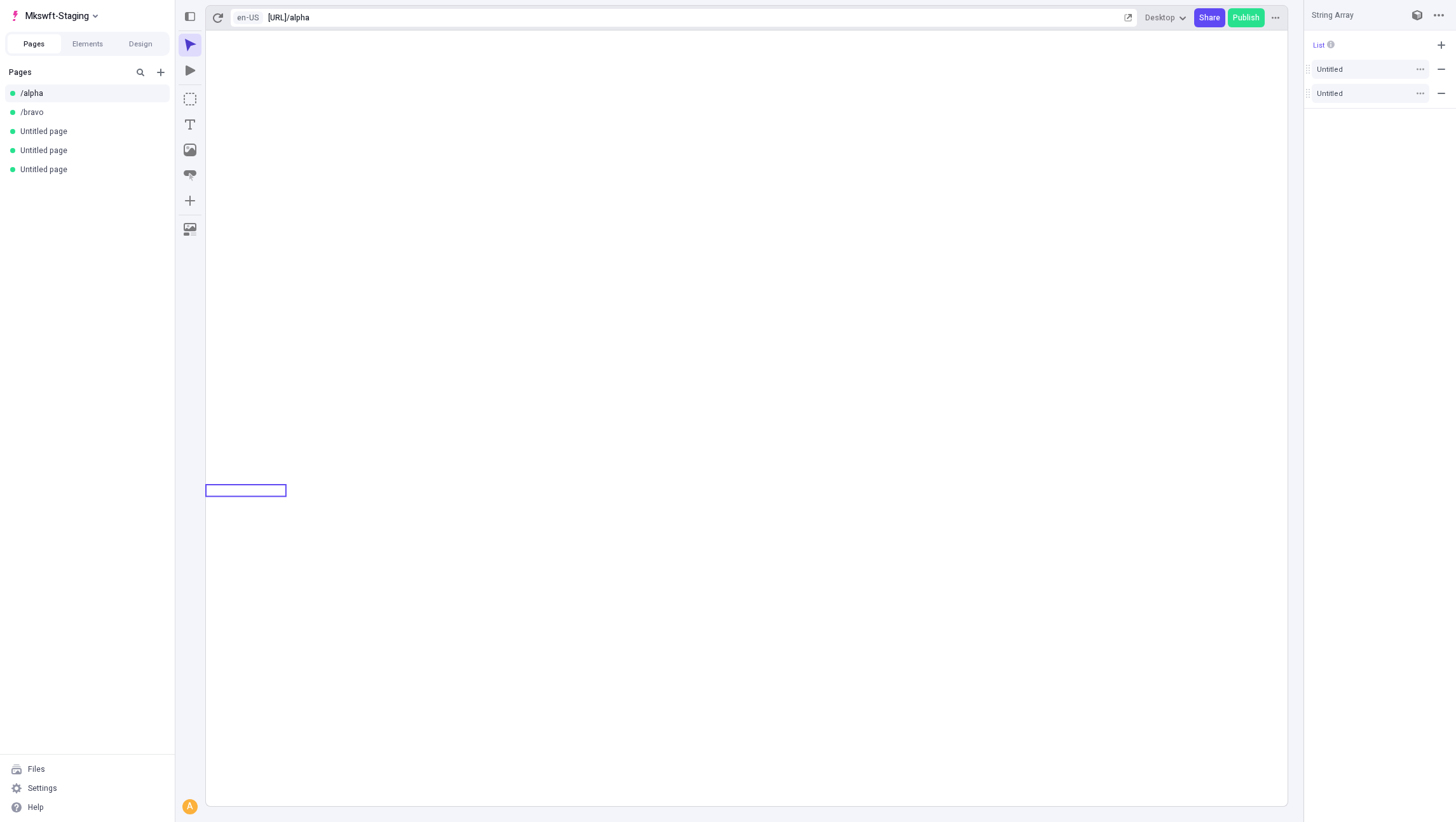
click at [1417, 142] on div "List Untitled Untitled" at bounding box center [1379, 426] width 152 height 791
click at [1437, 44] on icon "button" at bounding box center [1441, 45] width 7 height 7
click at [1345, 113] on div "Untitled" at bounding box center [1364, 117] width 95 height 10
drag, startPoint x: 1309, startPoint y: 94, endPoint x: 1312, endPoint y: 70, distance: 24.2
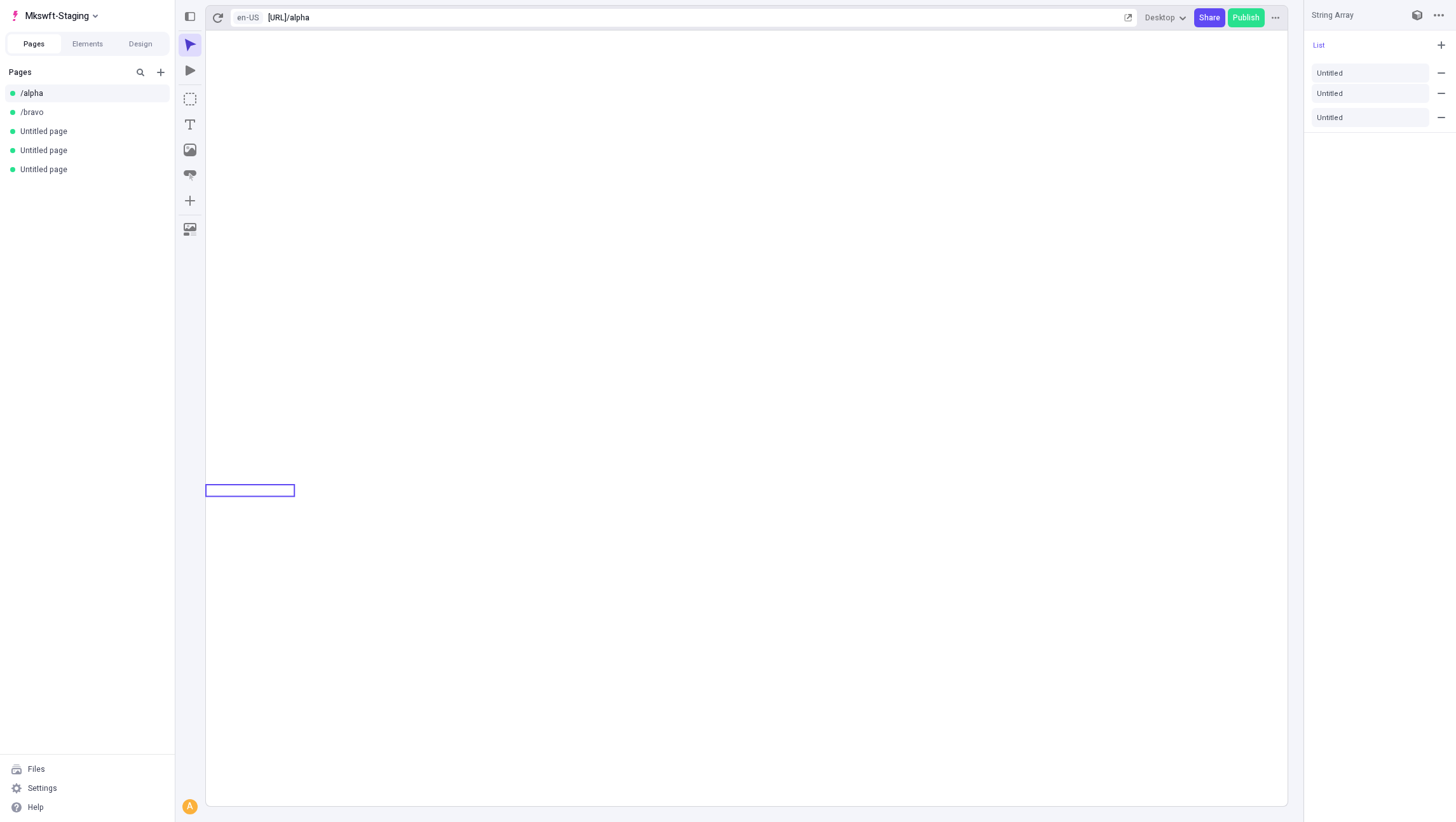
click at [1312, 70] on body "Mkswft-Staging Pages Elements Design Pages /alpha /bravo Untitled page Untitled…" at bounding box center [728, 411] width 1456 height 822
click at [1314, 48] on span "List" at bounding box center [1323, 45] width 22 height 10
click at [1250, 43] on div "Reset to base Alt + Click" at bounding box center [1237, 42] width 122 height 19
click at [1436, 44] on icon "button" at bounding box center [1441, 44] width 10 height 10
click at [1391, 69] on div "Untitled" at bounding box center [1364, 69] width 95 height 10
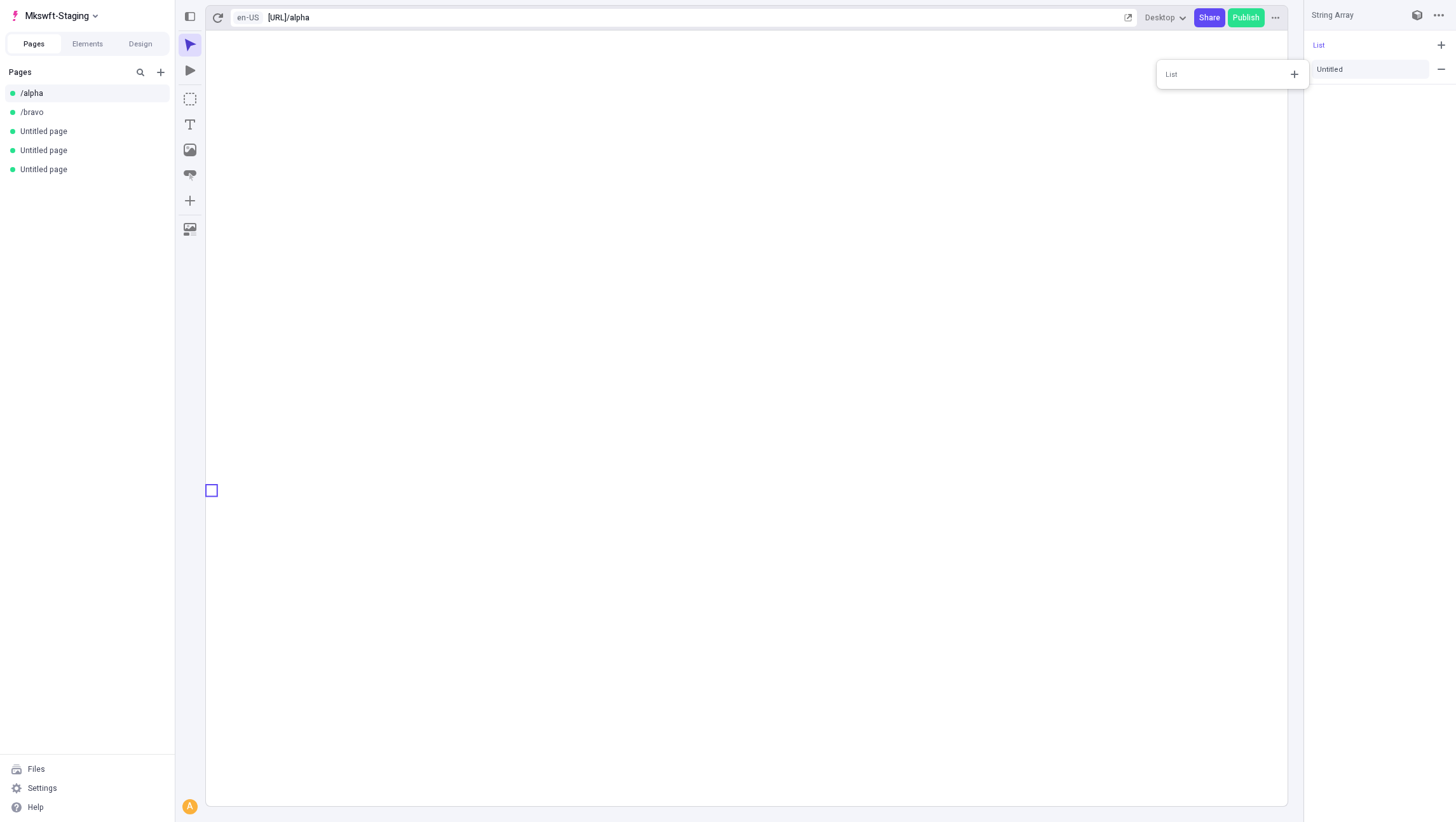
click at [1366, 106] on div "List Untitled" at bounding box center [1379, 426] width 152 height 791
click at [1434, 43] on button "button" at bounding box center [1441, 44] width 19 height 19
click at [1364, 81] on div "Untitled Untitled" at bounding box center [1379, 81] width 152 height 43
click at [1362, 86] on button "Untitled" at bounding box center [1370, 93] width 117 height 19
click at [1220, 100] on div "List" at bounding box center [1232, 98] width 153 height 19
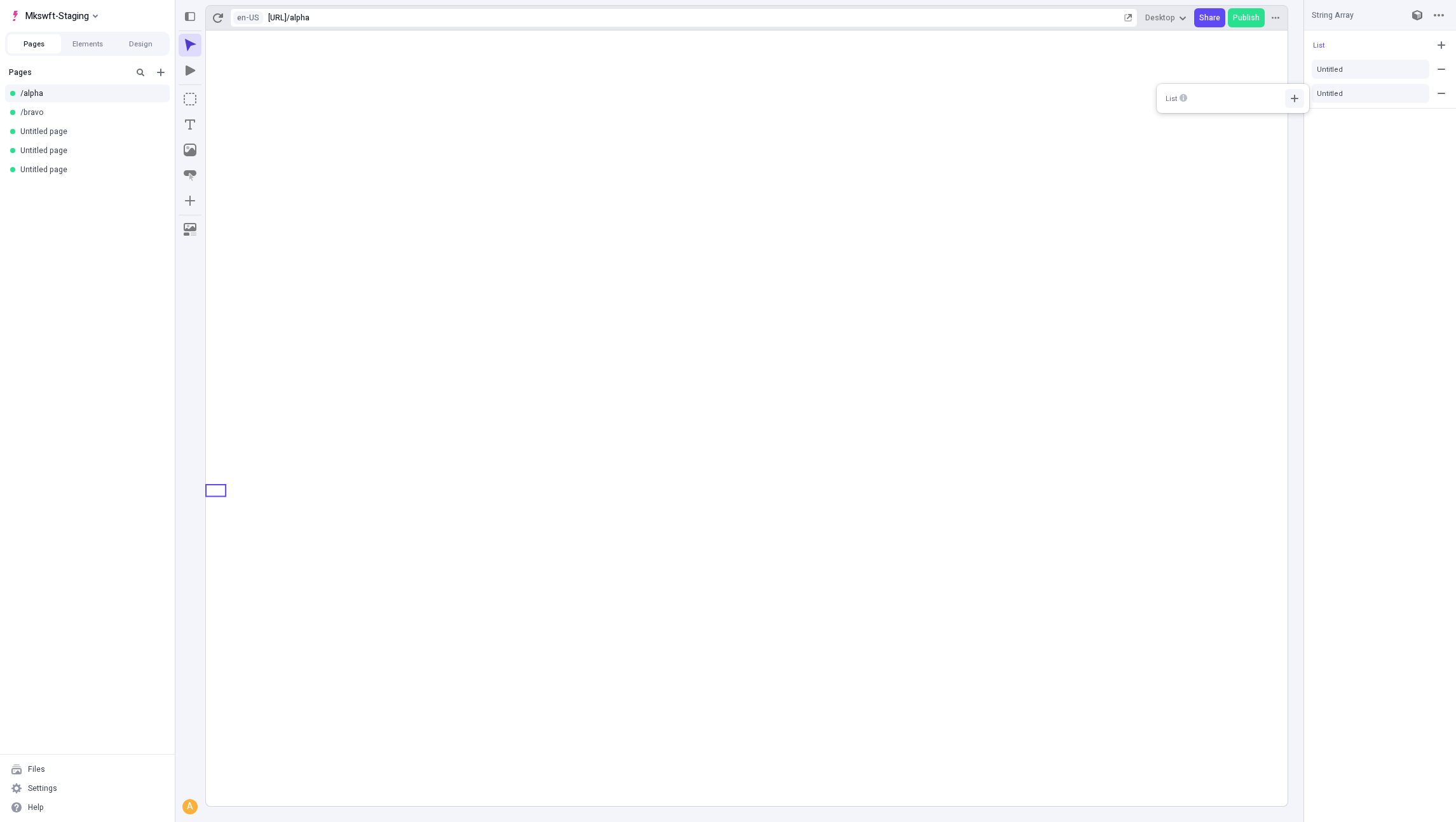
click at [1286, 100] on button "button" at bounding box center [1294, 98] width 19 height 19
click at [1191, 127] on div "Untitled" at bounding box center [1217, 123] width 96 height 10
click at [1056, 145] on input "foo" at bounding box center [1085, 147] width 137 height 19
click at [1306, 172] on div "List Untitled Untitled" at bounding box center [1379, 426] width 152 height 791
click at [241, 523] on rect at bounding box center [747, 418] width 1081 height 775
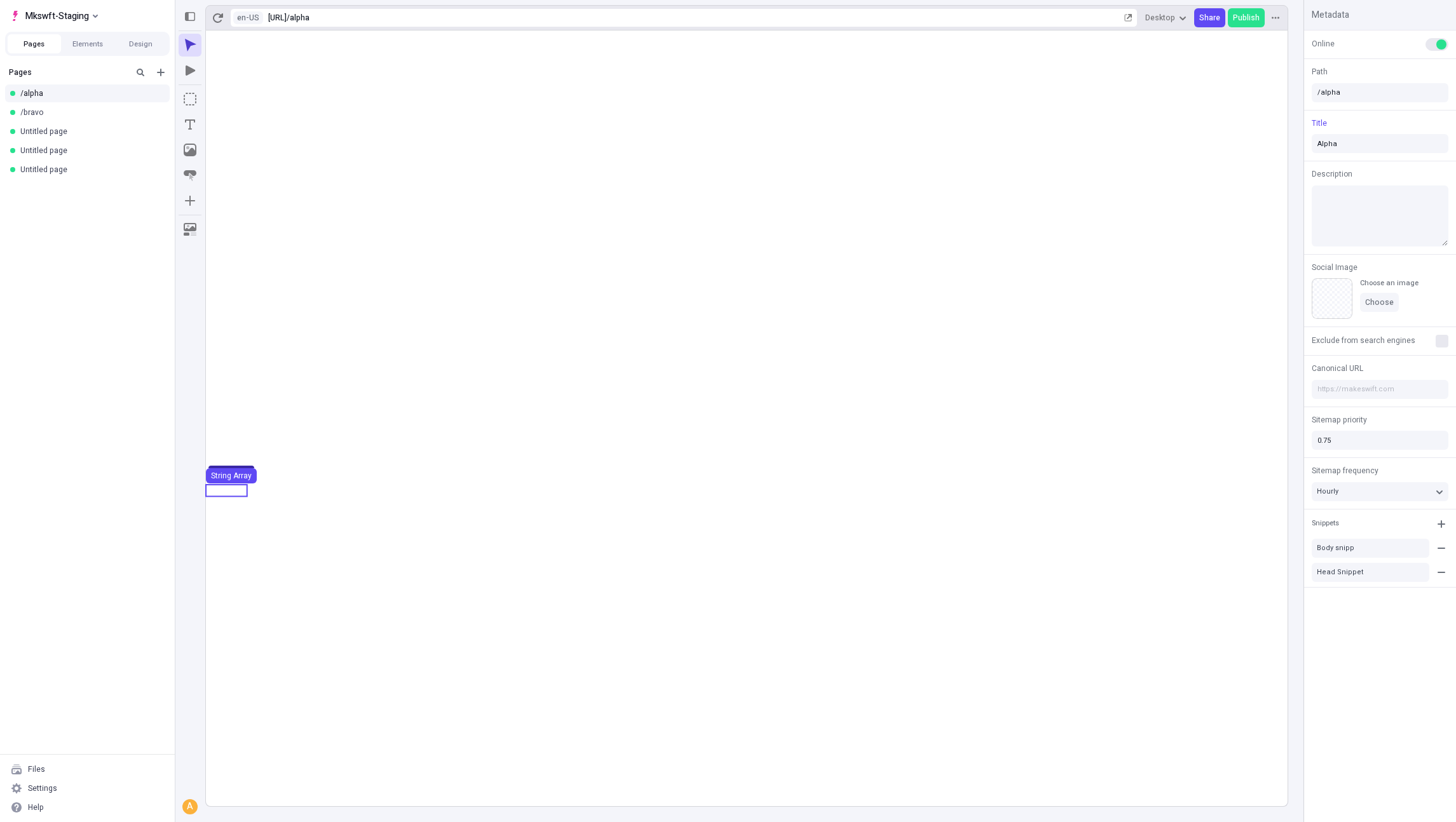
click at [237, 493] on use at bounding box center [227, 490] width 42 height 12
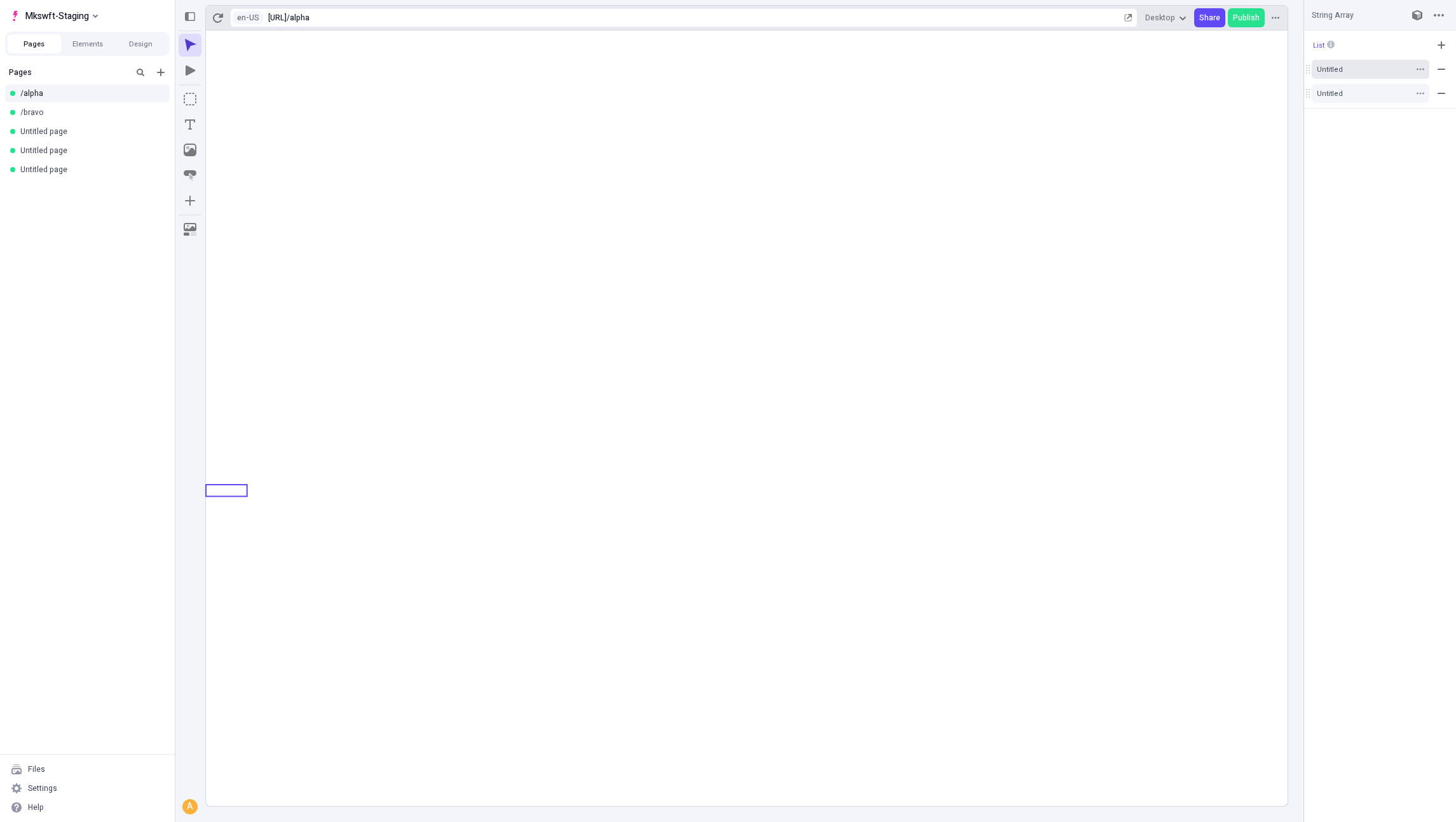
click at [1331, 71] on div "Untitled" at bounding box center [1364, 69] width 95 height 10
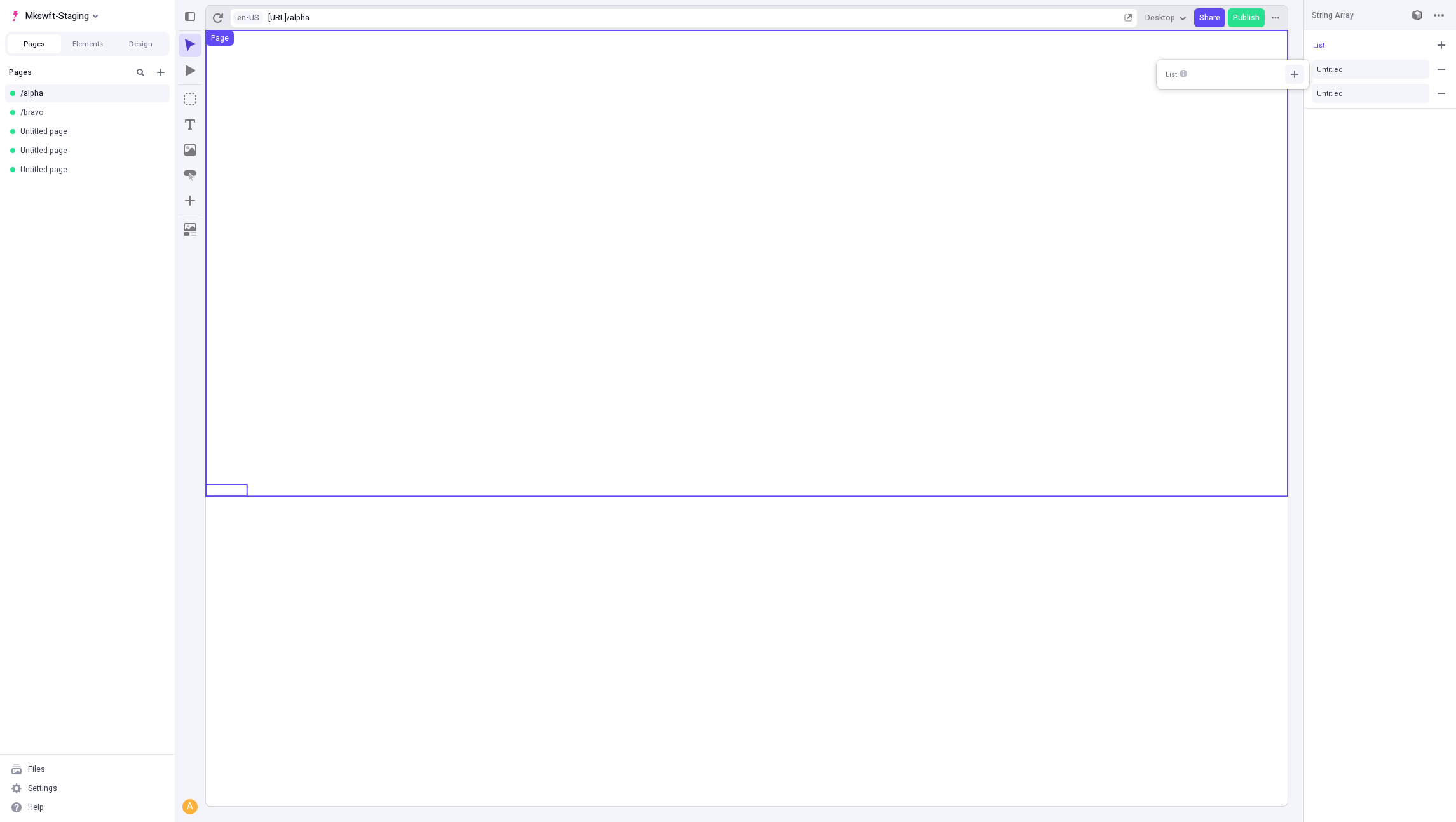
click at [1291, 76] on icon "button" at bounding box center [1294, 74] width 10 height 10
click at [1227, 103] on div "Untitled" at bounding box center [1217, 98] width 96 height 10
click at [1358, 93] on div "Untitled" at bounding box center [1364, 94] width 95 height 10
click at [1210, 126] on div "Untitled" at bounding box center [1217, 123] width 96 height 10
click at [1355, 79] on button "Untitled" at bounding box center [1370, 69] width 117 height 19
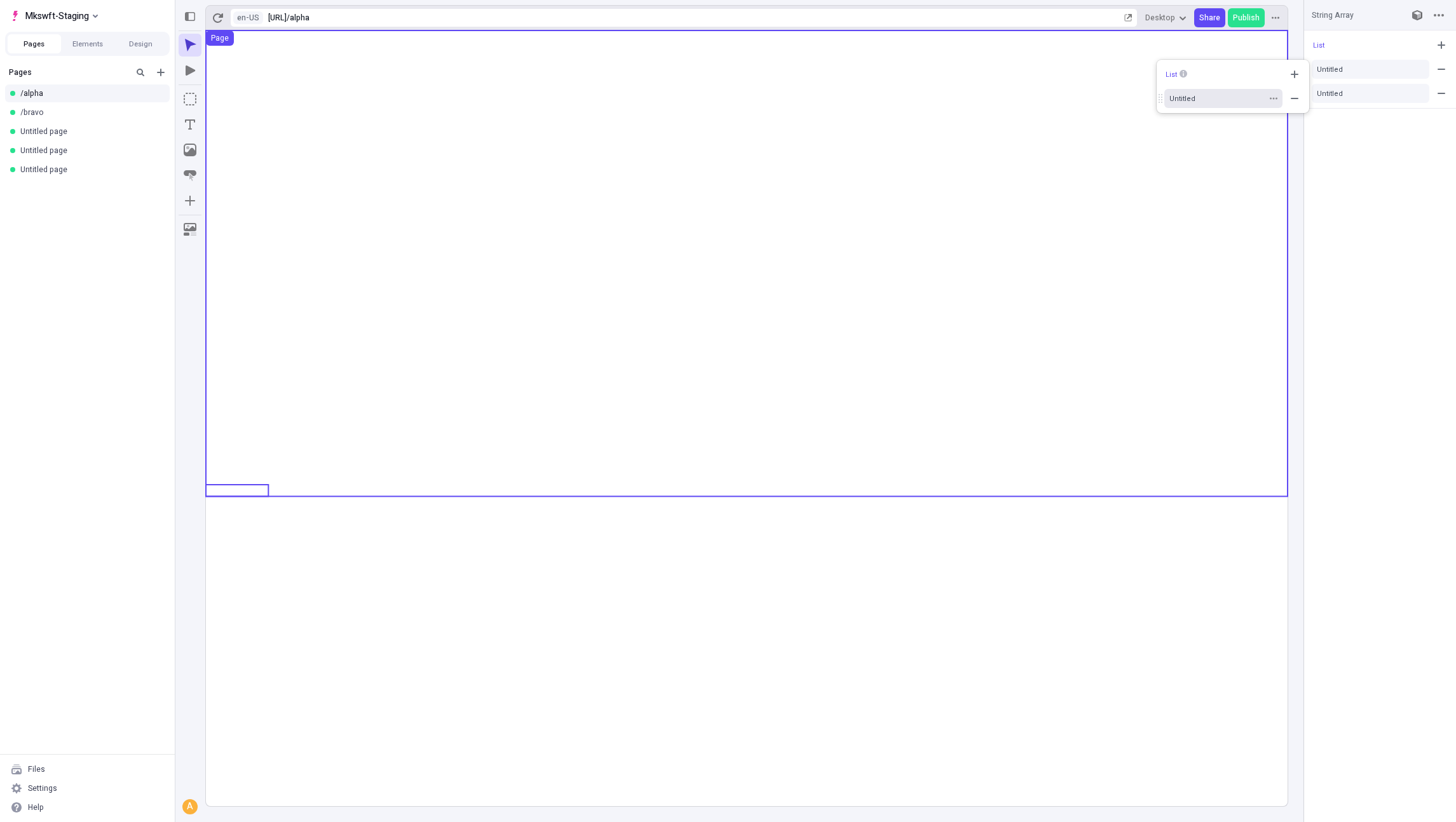
click at [1229, 91] on button "Untitled" at bounding box center [1223, 98] width 118 height 19
click at [1344, 91] on div "Untitled" at bounding box center [1364, 94] width 95 height 10
click at [1340, 136] on div "List Untitled Untitled" at bounding box center [1379, 426] width 152 height 791
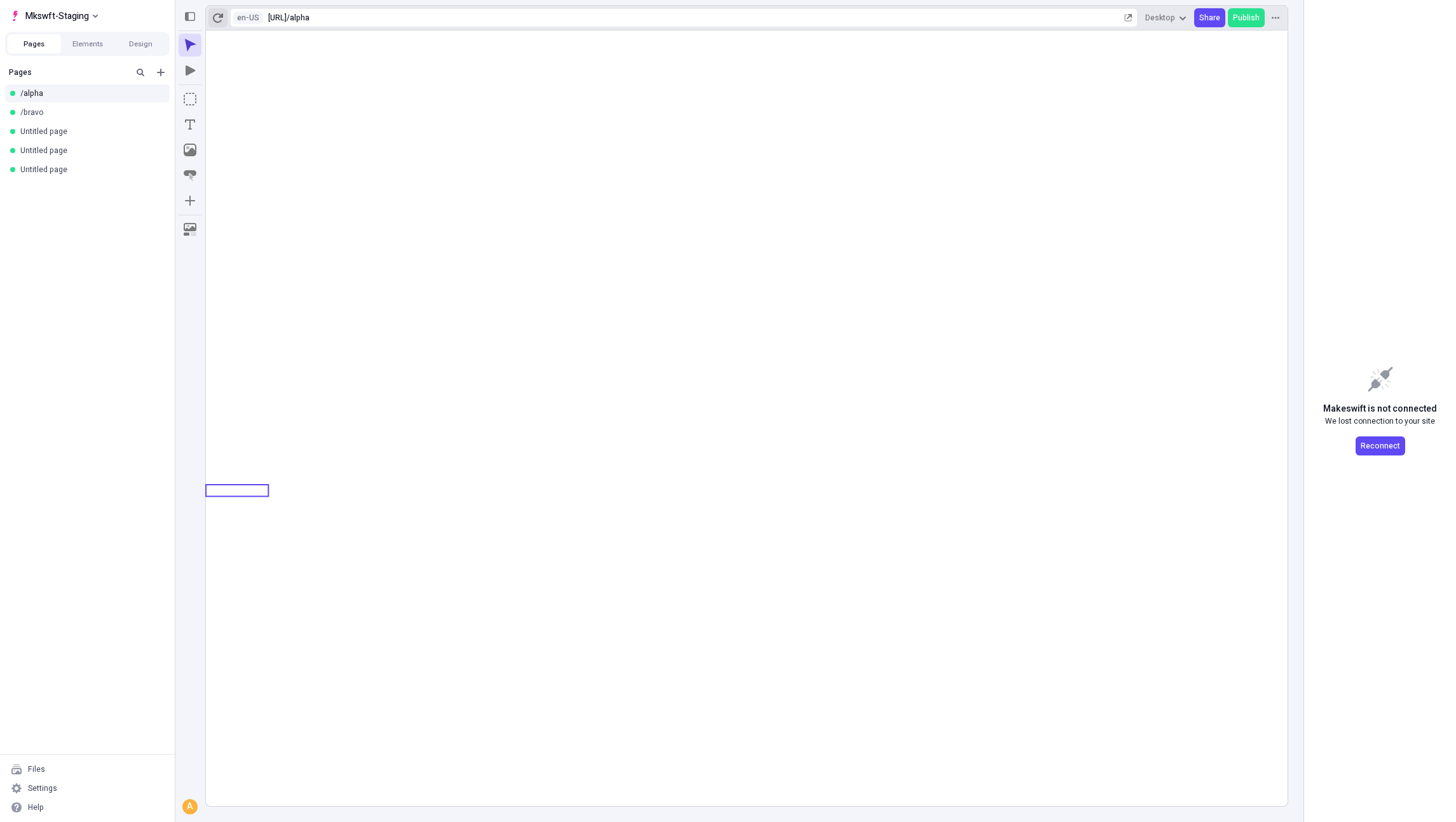
click at [219, 16] on icon "button" at bounding box center [218, 18] width 10 height 10
